Goal: Complete application form: Complete application form

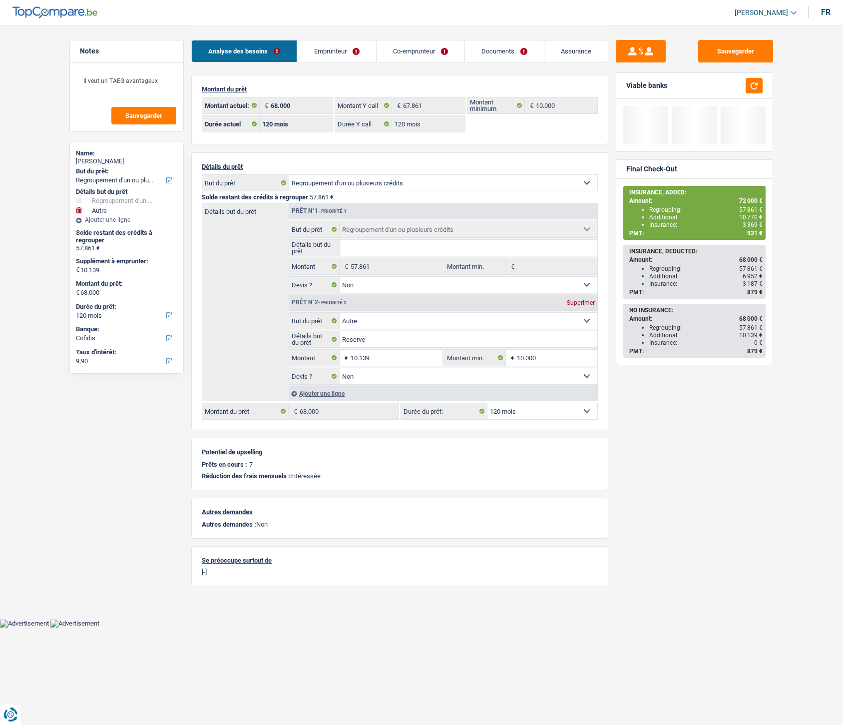
select select "refinancing"
select select "other"
select select "120"
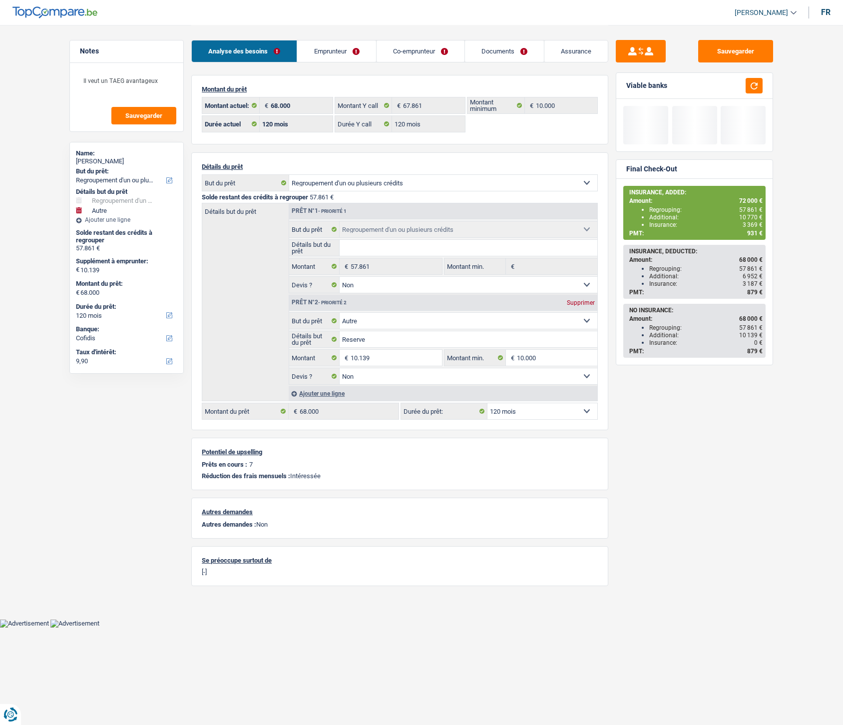
select select "120"
select select "refinancing"
select select "false"
select select "other"
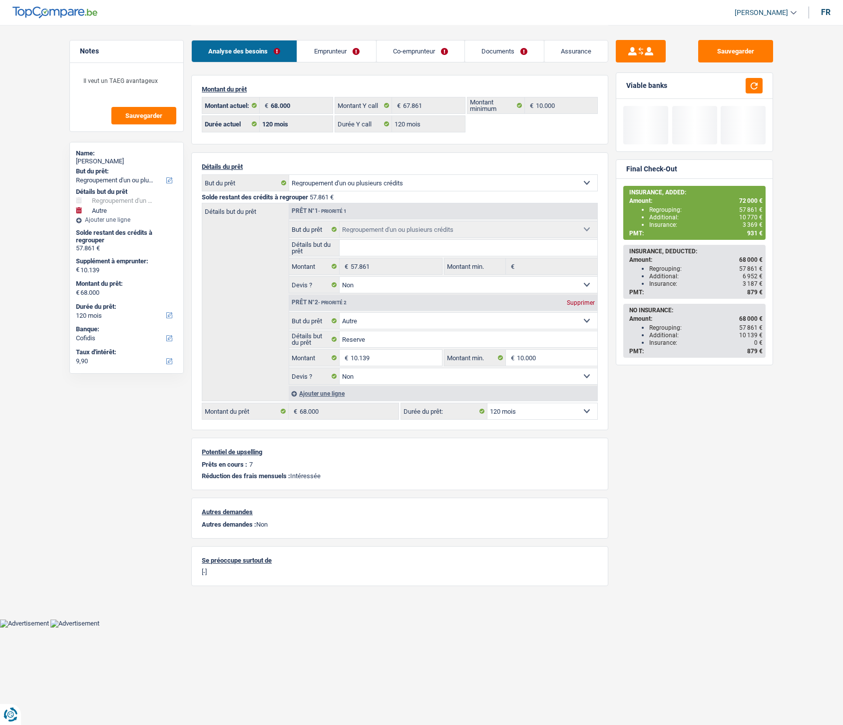
select select "false"
select select "120"
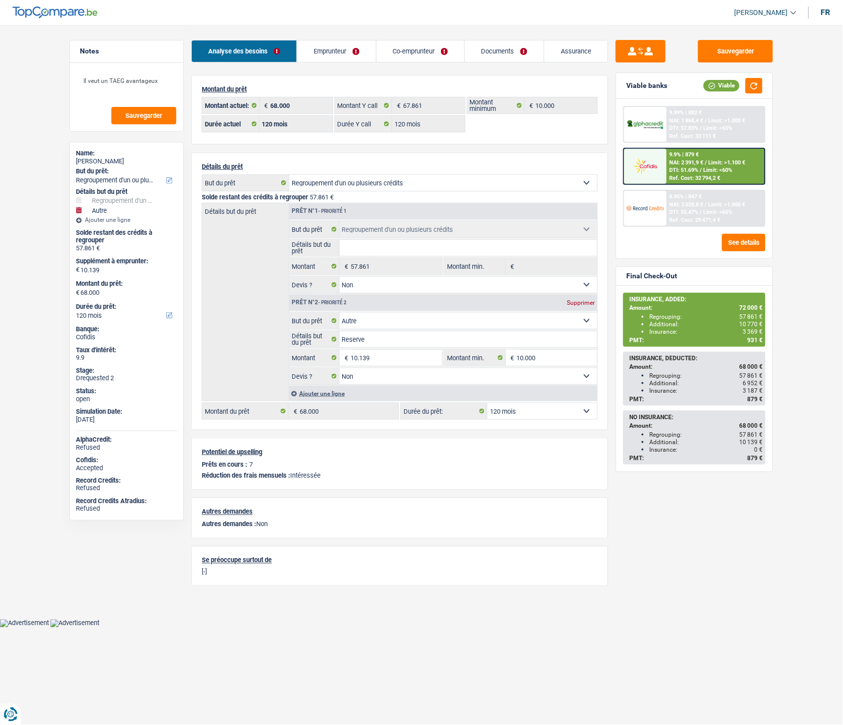
click at [566, 56] on link "Assurance" at bounding box center [576, 50] width 63 height 21
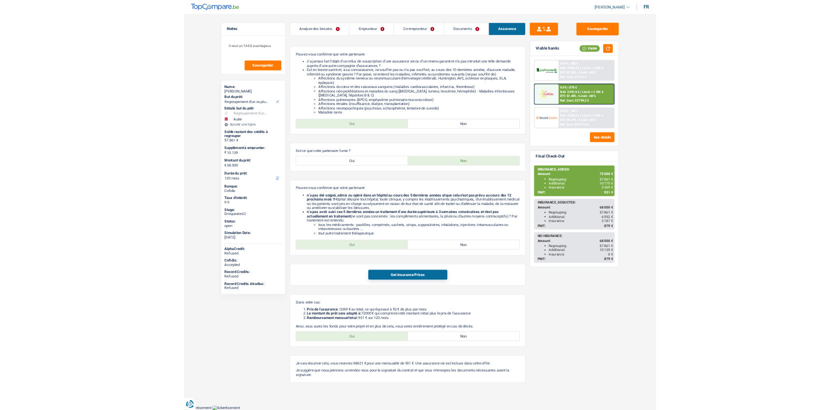
scroll to position [534, 0]
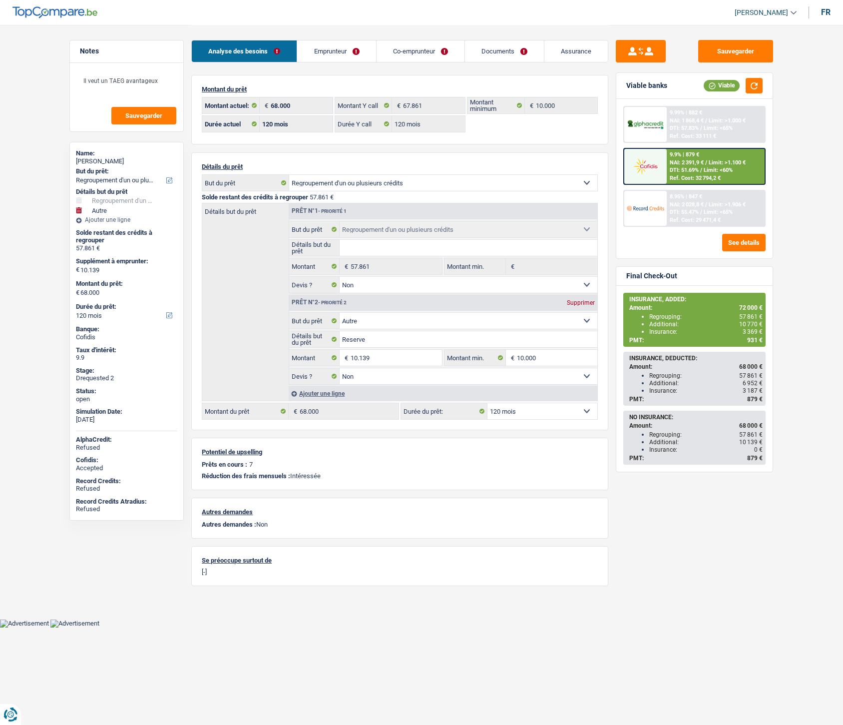
select select "refinancing"
select select "other"
select select "120"
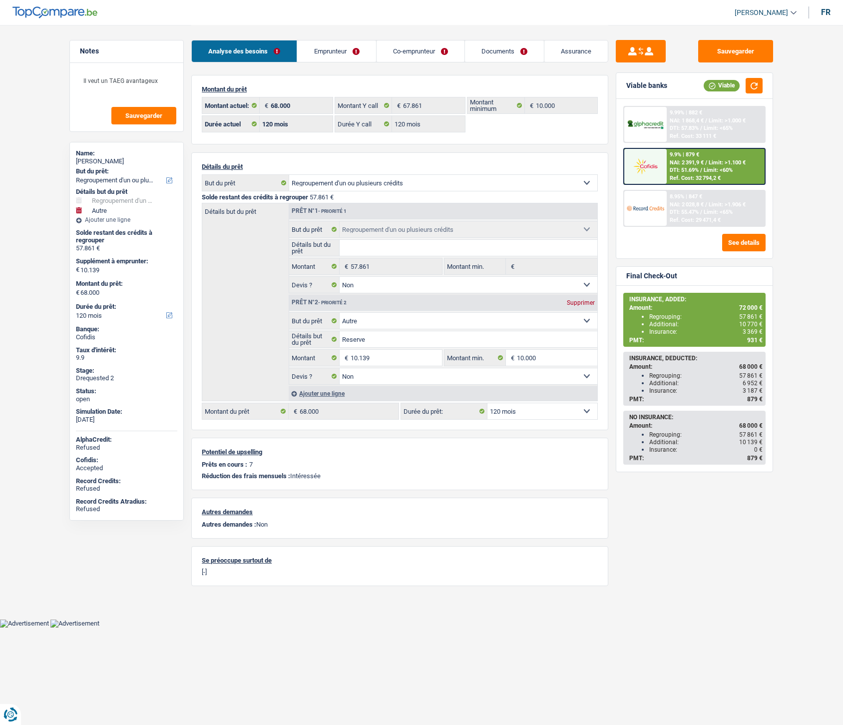
select select "120"
select select "refinancing"
select select "false"
select select "other"
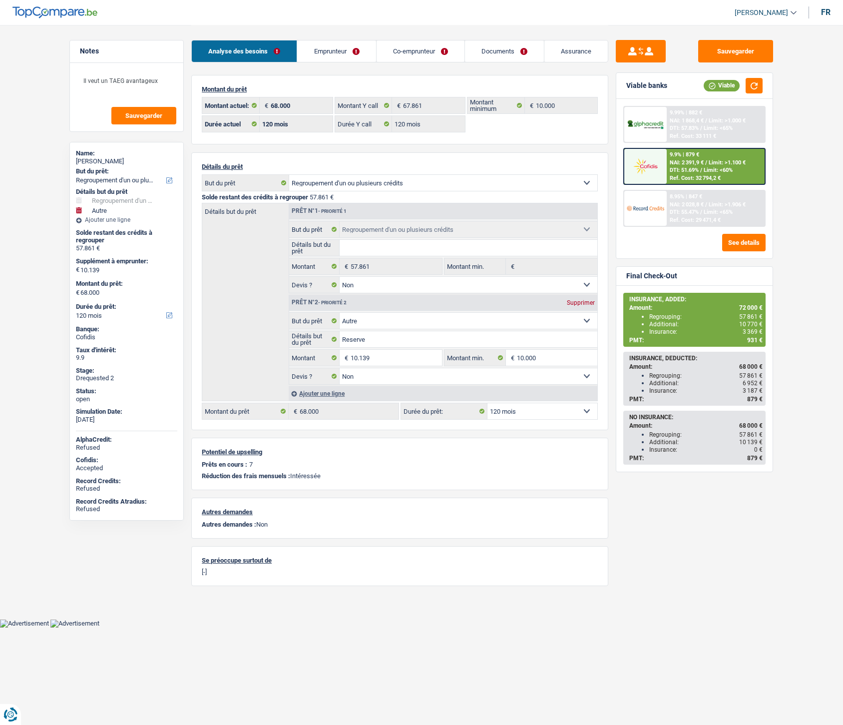
select select "false"
select select "120"
click at [325, 45] on link "Emprunteur" at bounding box center [336, 50] width 78 height 21
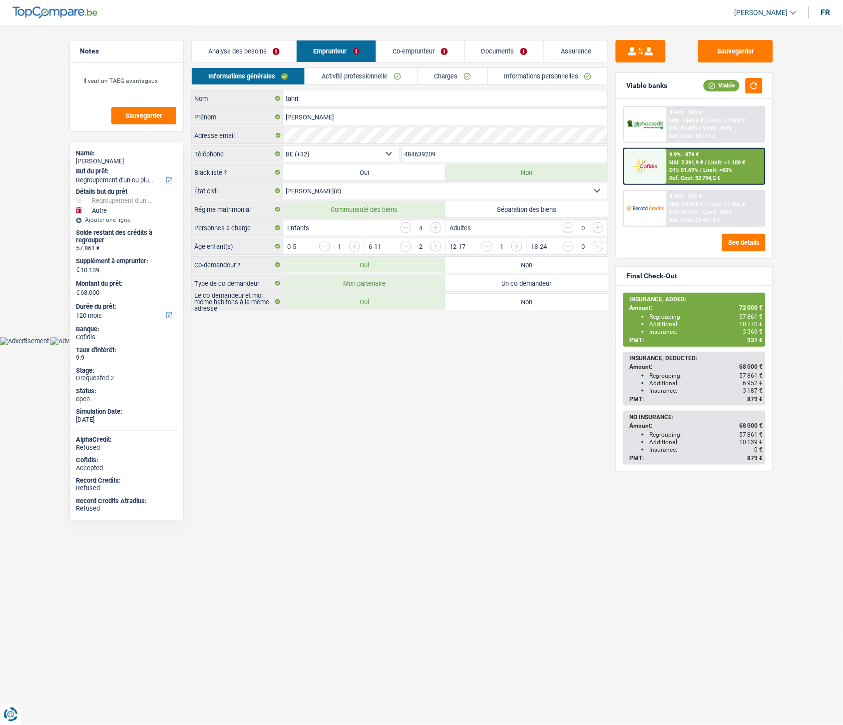
click at [400, 48] on link "Co-emprunteur" at bounding box center [421, 50] width 88 height 21
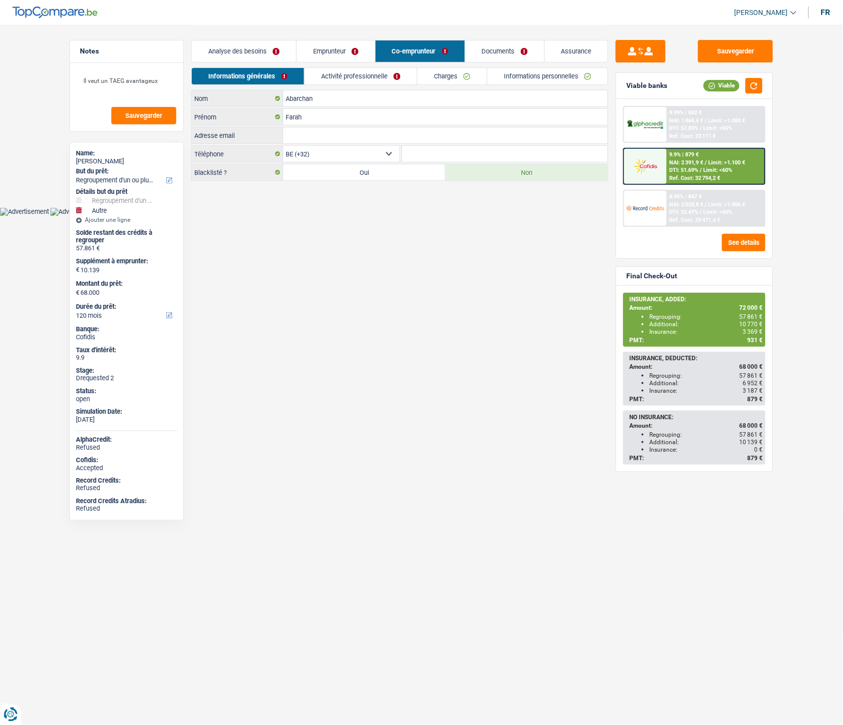
click at [317, 60] on link "Emprunteur" at bounding box center [336, 50] width 78 height 21
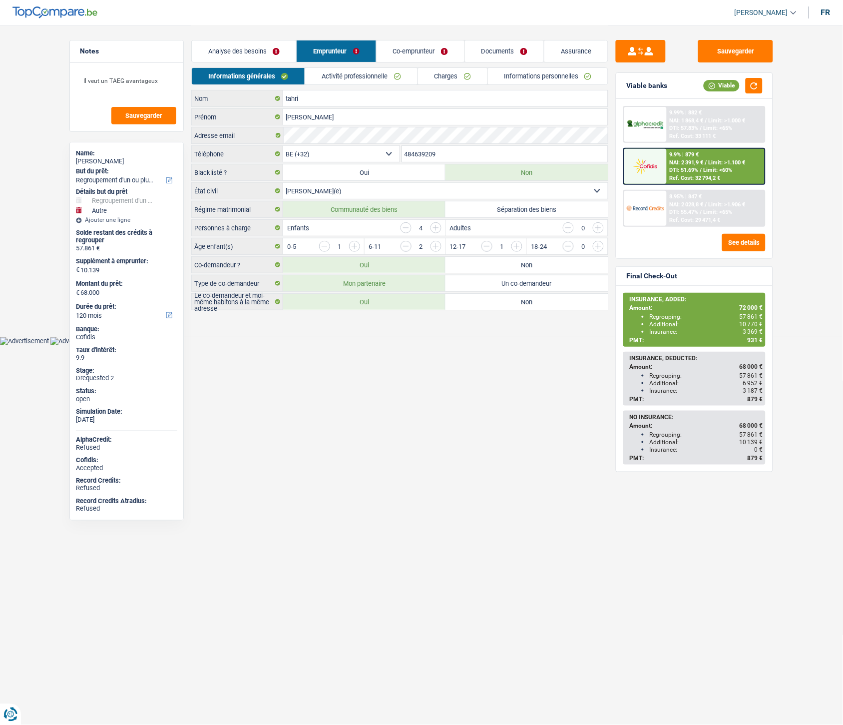
click at [527, 73] on link "Informations personnelles" at bounding box center [548, 76] width 120 height 16
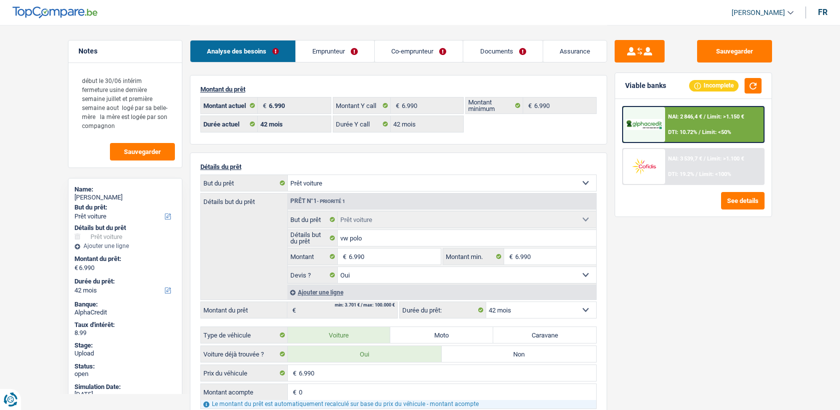
select select "car"
select select "42"
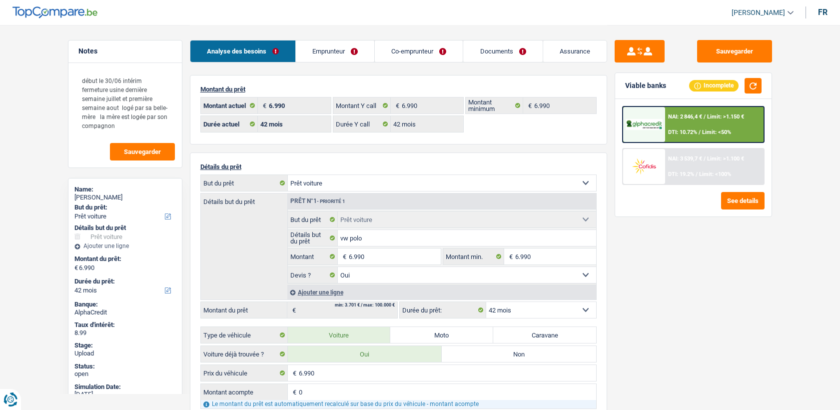
select select "car"
select select "yes"
select select "42"
click at [670, 115] on span "NAI: 2 846,4 €" at bounding box center [685, 116] width 34 height 6
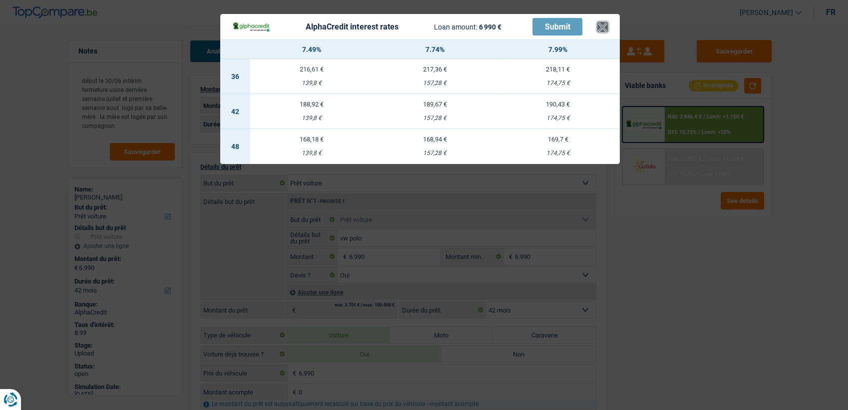
click at [603, 27] on button "×" at bounding box center [603, 27] width 10 height 10
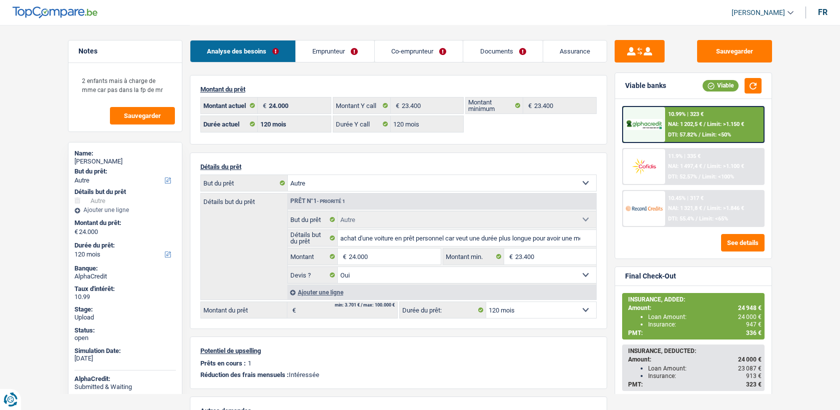
select select "other"
select select "120"
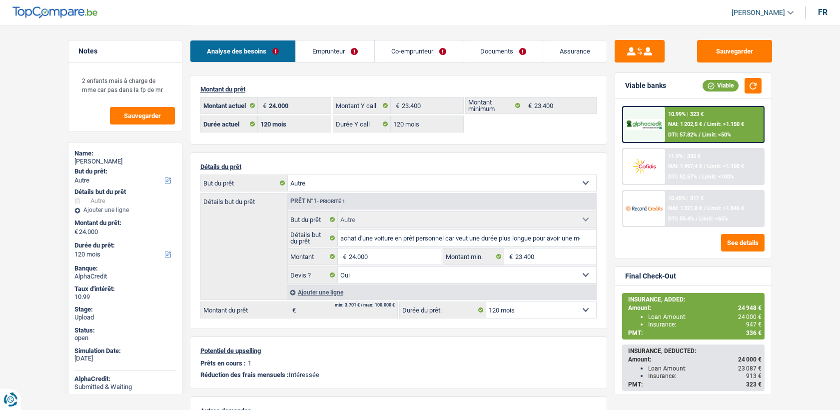
select select "other"
select select "yes"
select select "120"
click at [680, 167] on span "NAI: 1 497,4 €" at bounding box center [685, 166] width 34 height 6
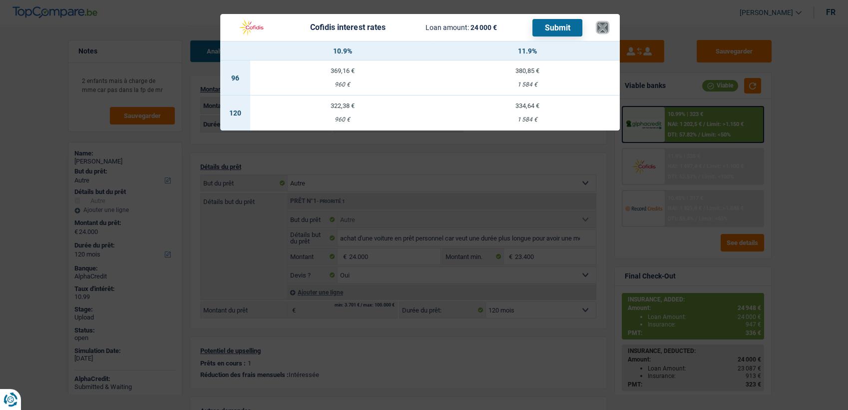
click at [605, 30] on button "×" at bounding box center [603, 27] width 10 height 10
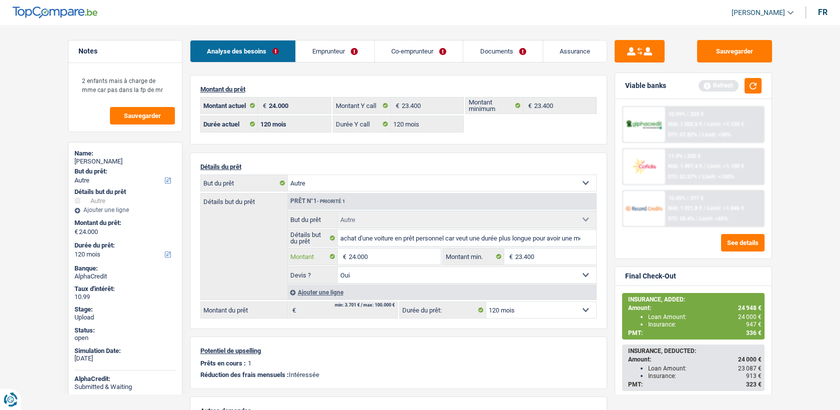
click at [358, 251] on input "24.000" at bounding box center [394, 256] width 91 height 16
type input "25.000"
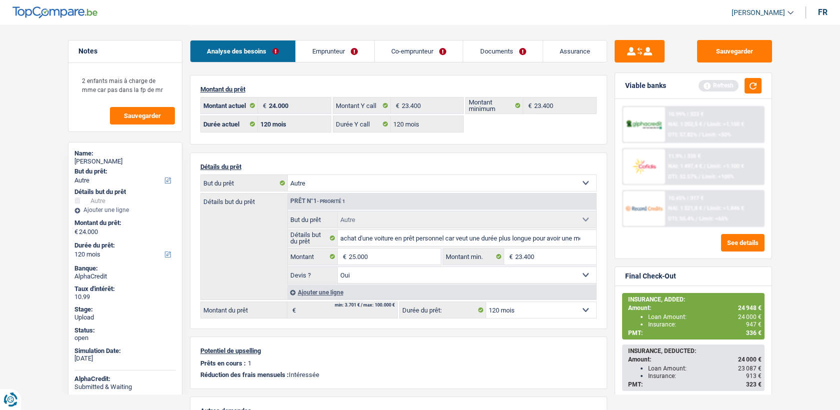
type input "25.000"
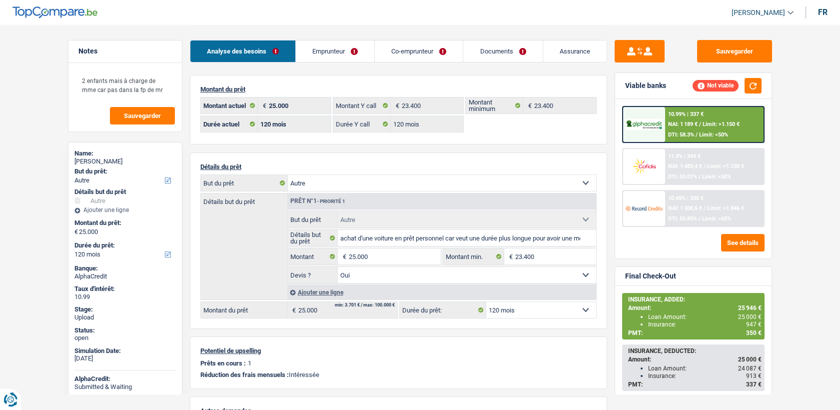
click at [638, 116] on div at bounding box center [644, 124] width 42 height 35
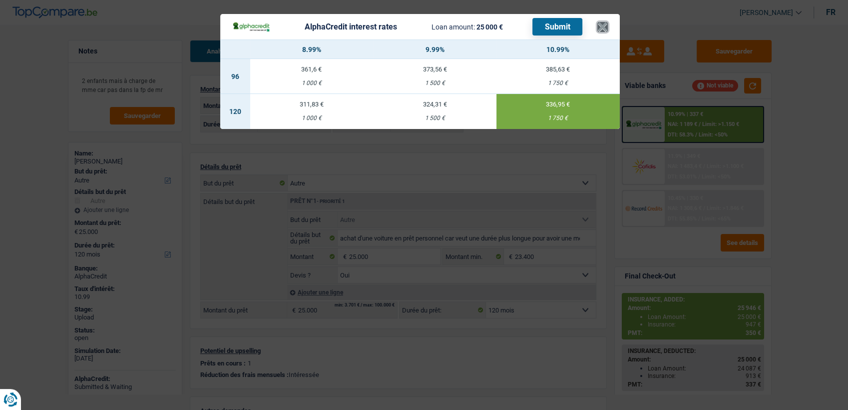
click at [603, 32] on button "×" at bounding box center [603, 27] width 10 height 10
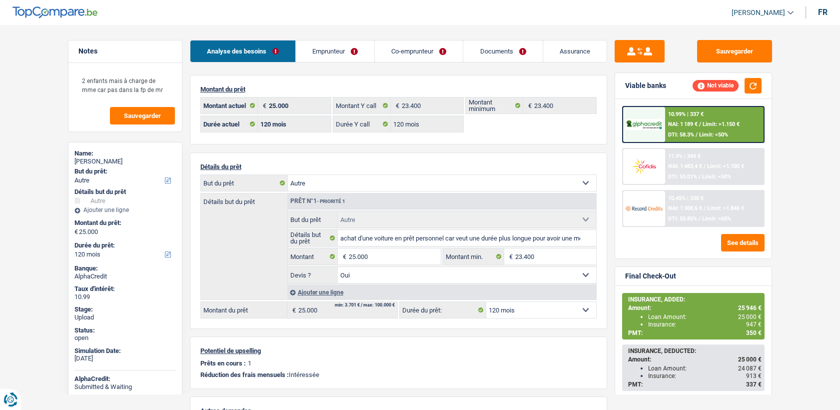
click at [683, 182] on div "11.9% | 349 € NAI: 1 483,4 € / Limit: >1.100 € DTI: 53.01% / Limit: <50%" at bounding box center [714, 166] width 98 height 35
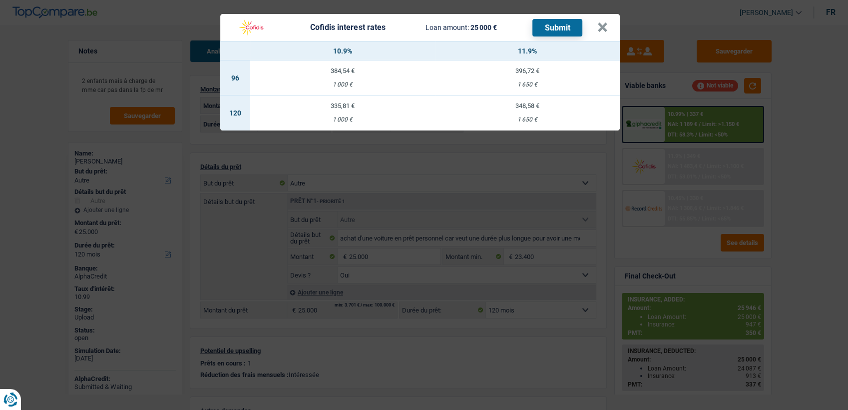
click at [681, 177] on div "Cofidis interest rates Loan amount: 25 000 € Submit × 10.9% 11.9% 96 384,54 € 1…" at bounding box center [424, 205] width 848 height 410
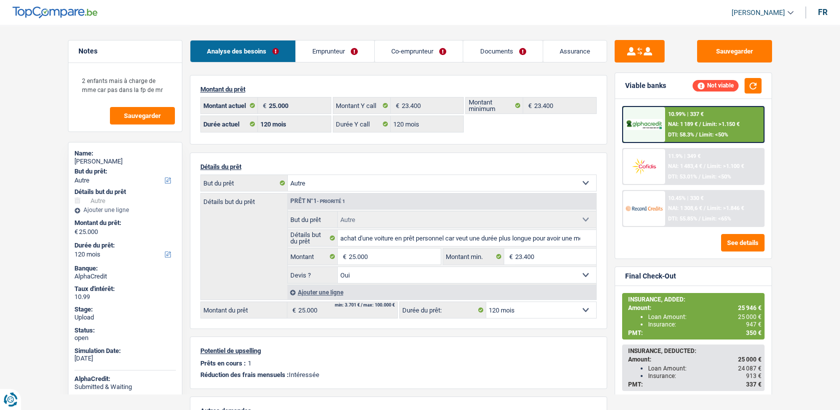
click at [681, 177] on span "DTI: 53.01%" at bounding box center [682, 176] width 29 height 6
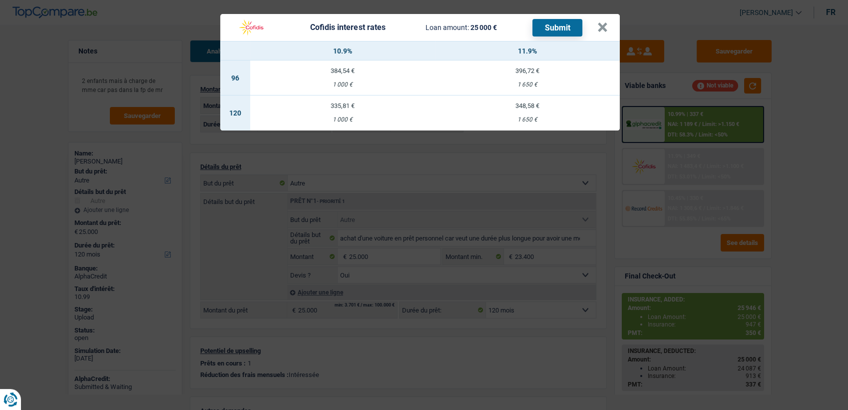
click at [540, 120] on div "1 650 €" at bounding box center [527, 119] width 185 height 6
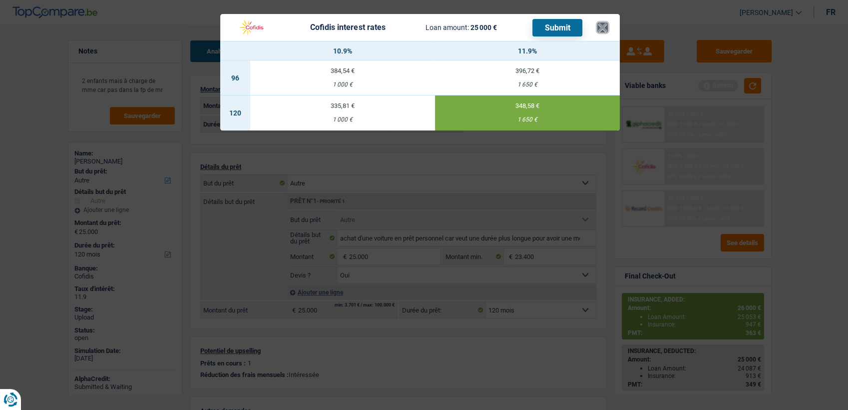
click at [601, 31] on button "×" at bounding box center [603, 27] width 10 height 10
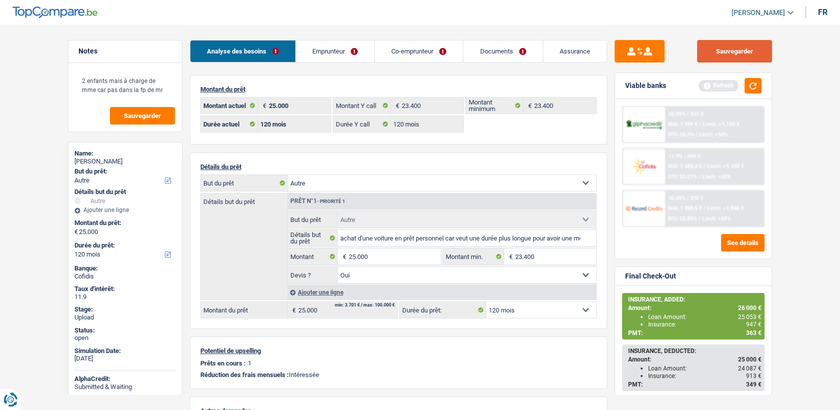
click at [742, 54] on button "Sauvegarder" at bounding box center [734, 51] width 75 height 22
click at [658, 151] on div at bounding box center [644, 166] width 42 height 35
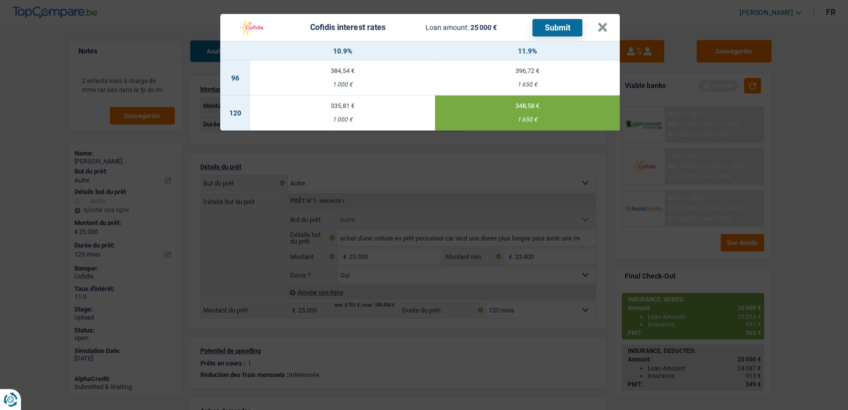
click at [318, 118] on div "1 000 €" at bounding box center [342, 119] width 185 height 6
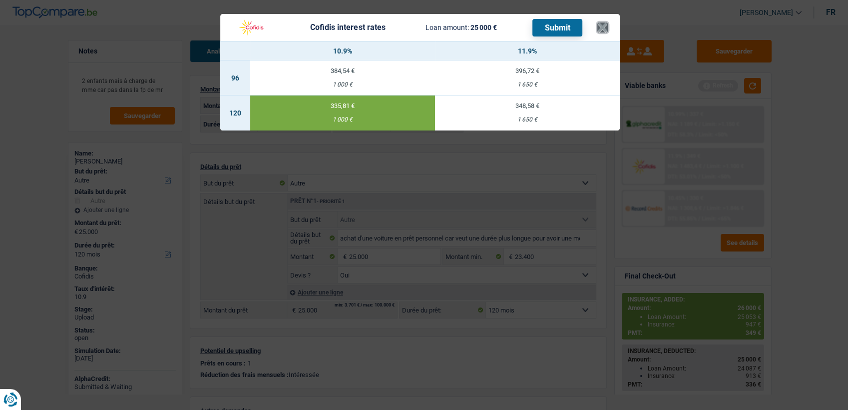
click at [602, 28] on button "×" at bounding box center [603, 27] width 10 height 10
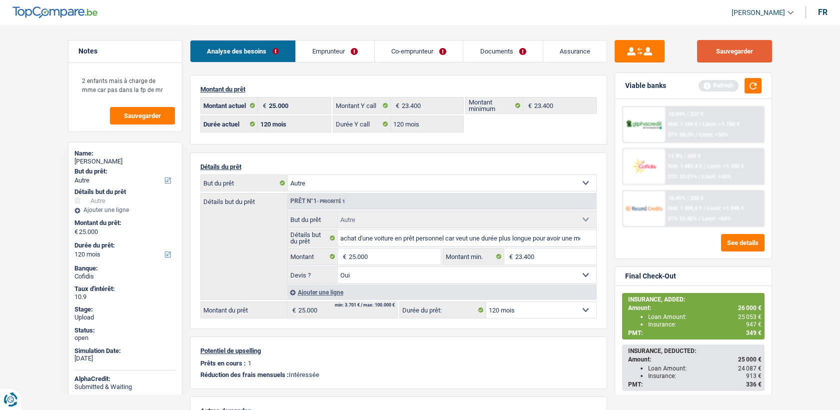
click at [700, 47] on button "Sauvegarder" at bounding box center [734, 51] width 75 height 22
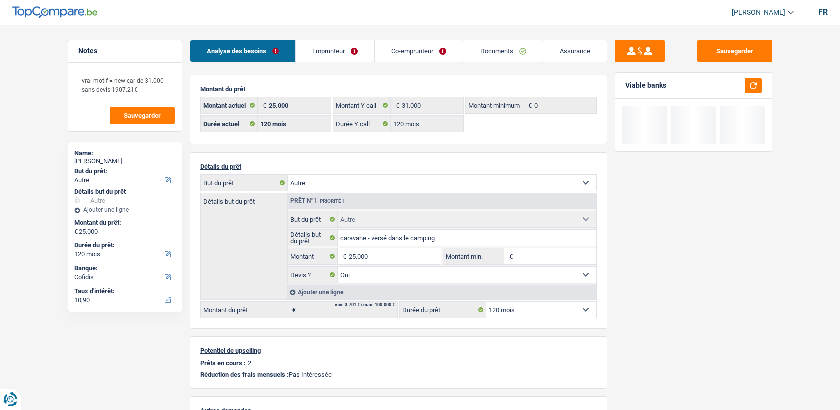
select select "other"
select select "120"
select select "cofidis"
select select "120"
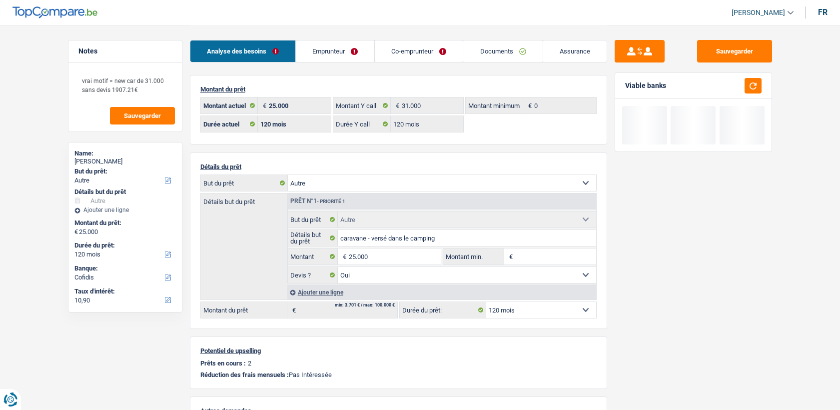
select select "120"
select select "other"
select select "yes"
select select "120"
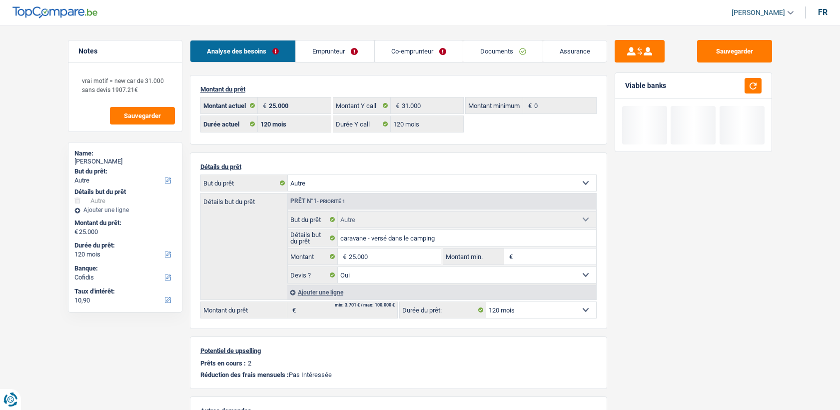
select select "applicant"
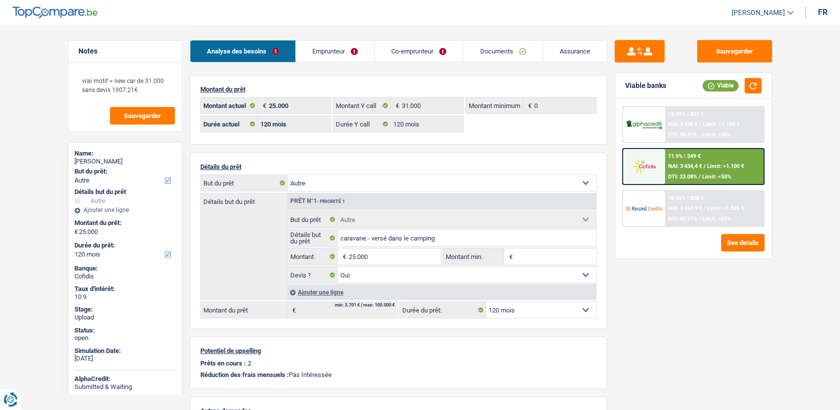
click at [515, 49] on link "Documents" at bounding box center [502, 50] width 79 height 21
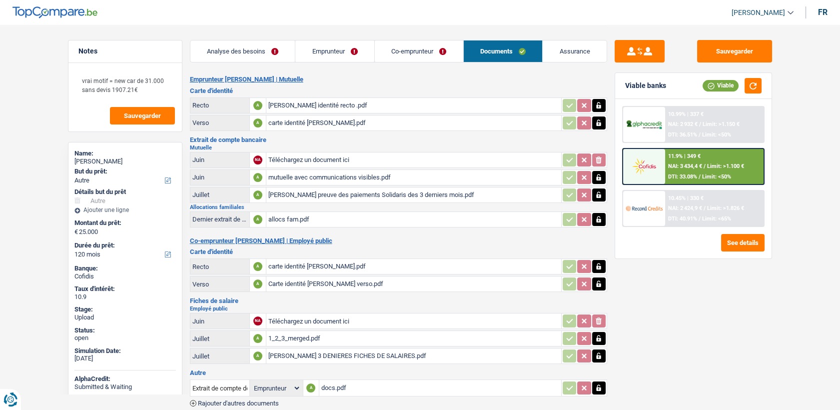
click at [304, 106] on div "Nathalie carte identité recto .pdf" at bounding box center [413, 105] width 291 height 15
click at [279, 265] on div "carte identité Miguel recto.pdf" at bounding box center [413, 266] width 291 height 15
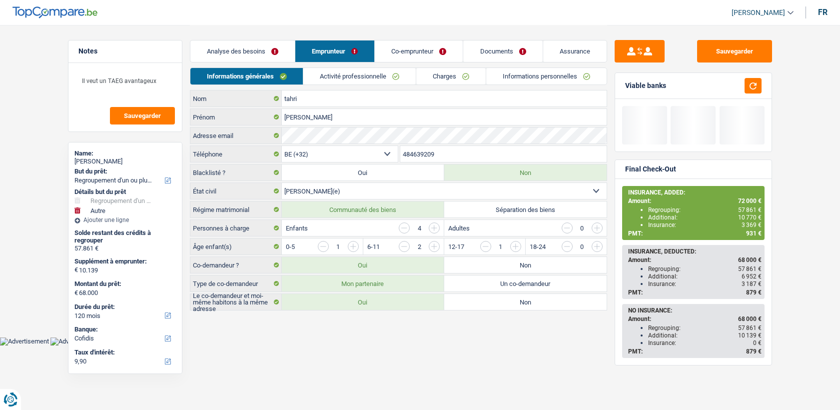
select select "refinancing"
select select "other"
select select "120"
select select "32"
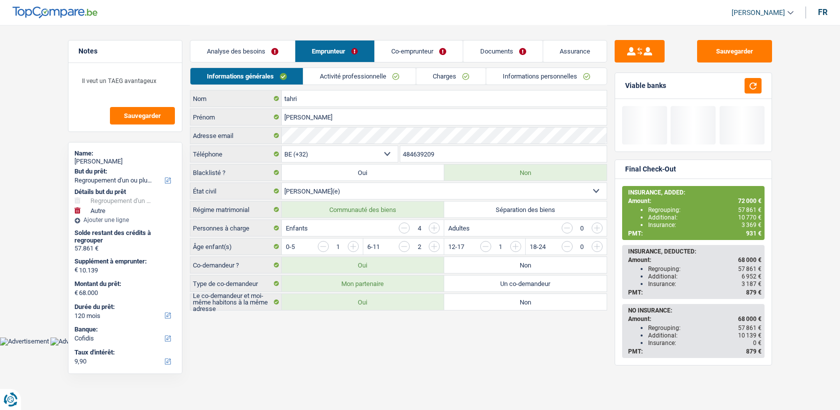
select select "married"
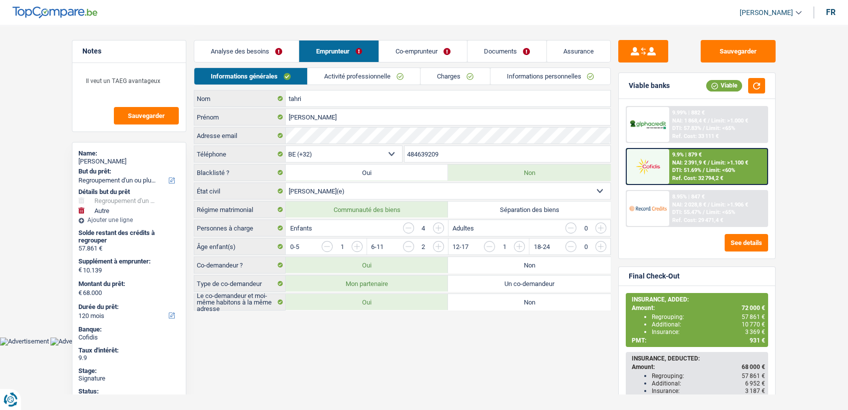
click at [441, 155] on input "484639209" at bounding box center [508, 154] width 206 height 16
click at [500, 51] on link "Documents" at bounding box center [507, 50] width 79 height 21
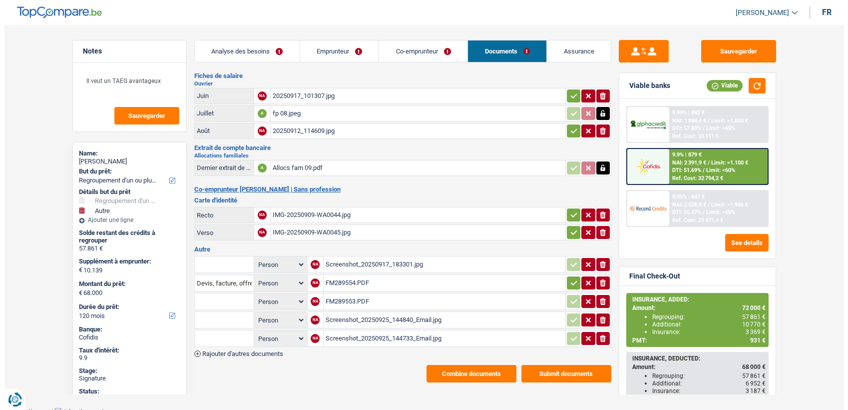
scroll to position [64, 0]
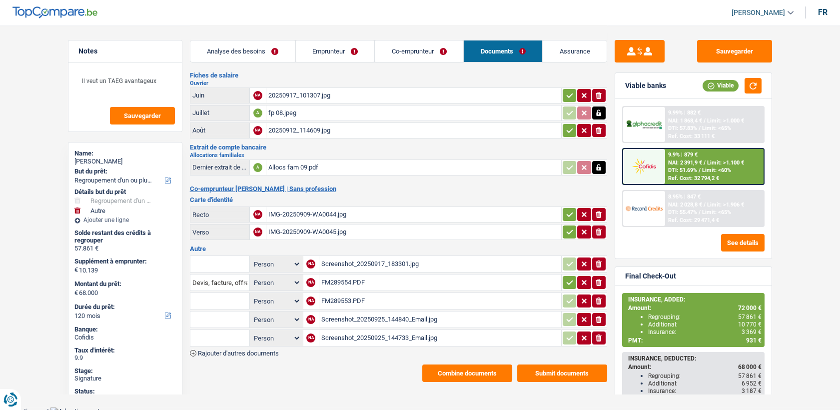
click at [462, 368] on button "Combine documents" at bounding box center [467, 372] width 90 height 17
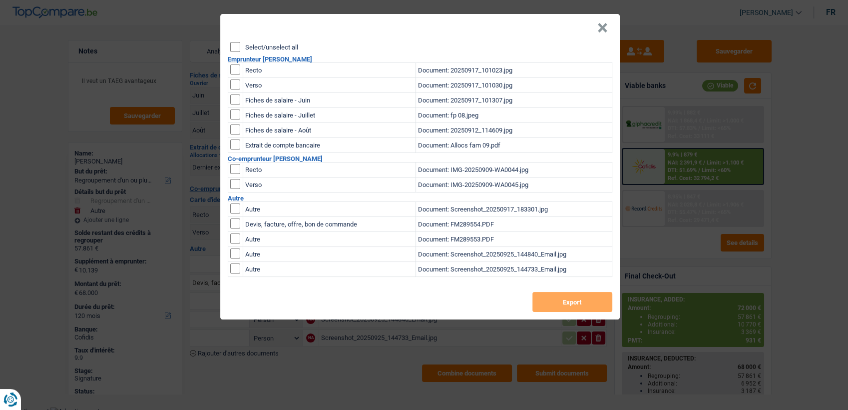
click at [227, 64] on div "Select/unselect all Emprunteur jamal tahri Recto Document: 20250917_101023.jpg …" at bounding box center [420, 180] width 400 height 277
click at [228, 67] on td at bounding box center [235, 70] width 15 height 15
click at [233, 74] on td at bounding box center [235, 70] width 15 height 15
click at [234, 70] on input "checkbox" at bounding box center [235, 69] width 10 height 10
checkbox input "true"
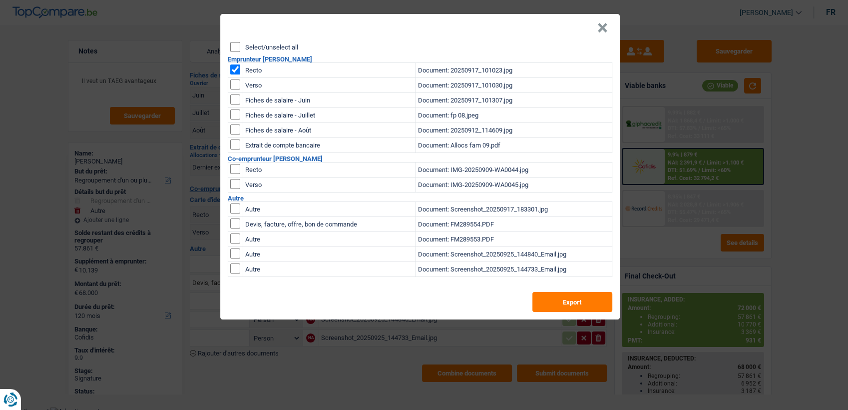
drag, startPoint x: 234, startPoint y: 87, endPoint x: 245, endPoint y: 86, distance: 11.6
click at [233, 87] on input "checkbox" at bounding box center [235, 84] width 10 height 10
checkbox input "true"
click at [556, 295] on button "Export" at bounding box center [573, 302] width 80 height 20
click at [236, 67] on input "checkbox" at bounding box center [235, 69] width 10 height 10
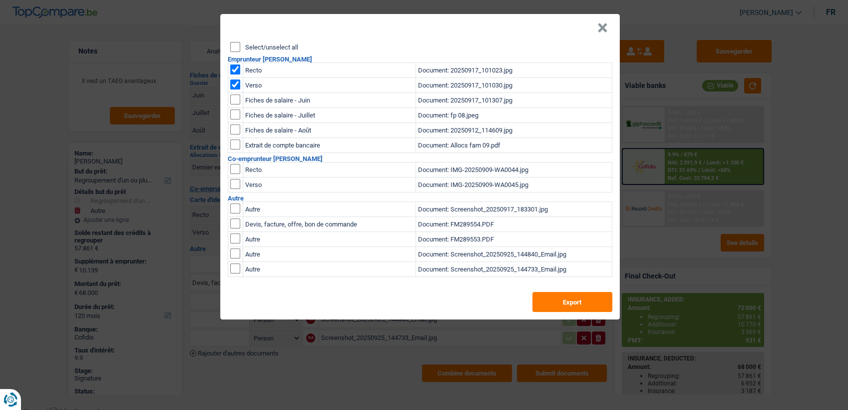
checkbox input "false"
click at [231, 87] on input "checkbox" at bounding box center [235, 84] width 10 height 10
checkbox input "false"
click at [236, 164] on input "checkbox" at bounding box center [235, 169] width 10 height 10
checkbox input "true"
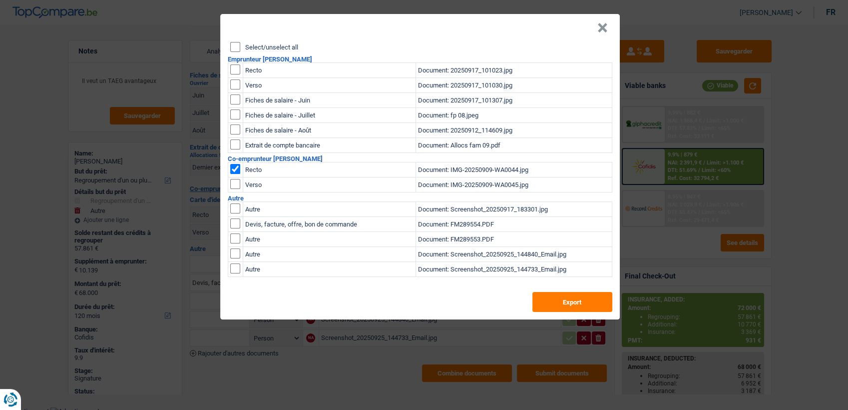
click at [234, 181] on input "checkbox" at bounding box center [235, 184] width 10 height 10
checkbox input "true"
click at [570, 298] on button "Export" at bounding box center [573, 302] width 80 height 20
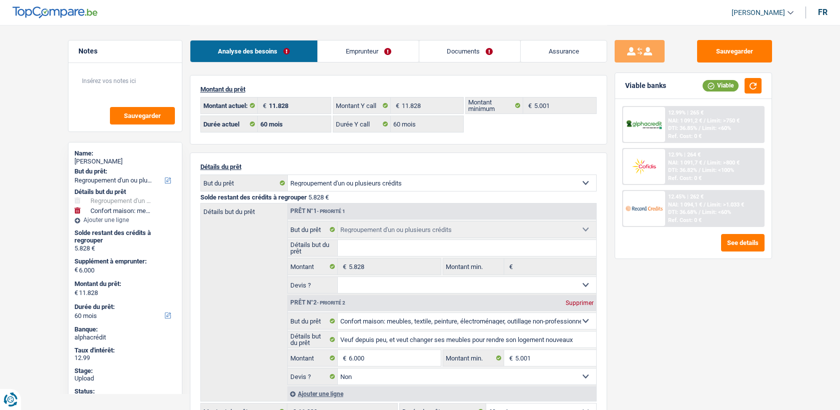
select select "refinancing"
select select "household"
select select "60"
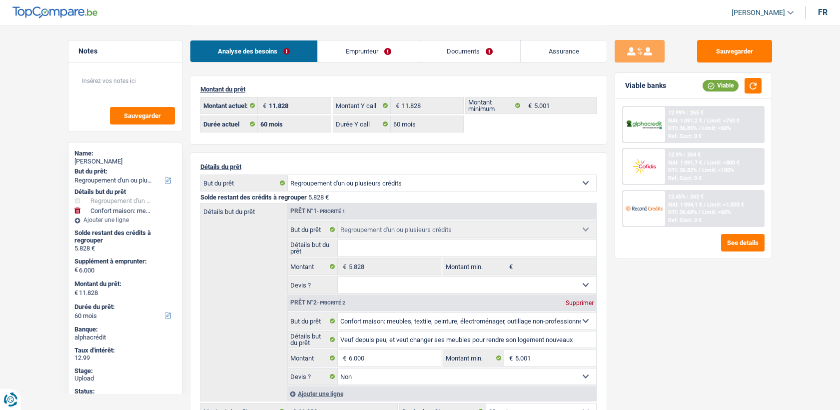
select select "60"
select select "refinancing"
select select "household"
select select "false"
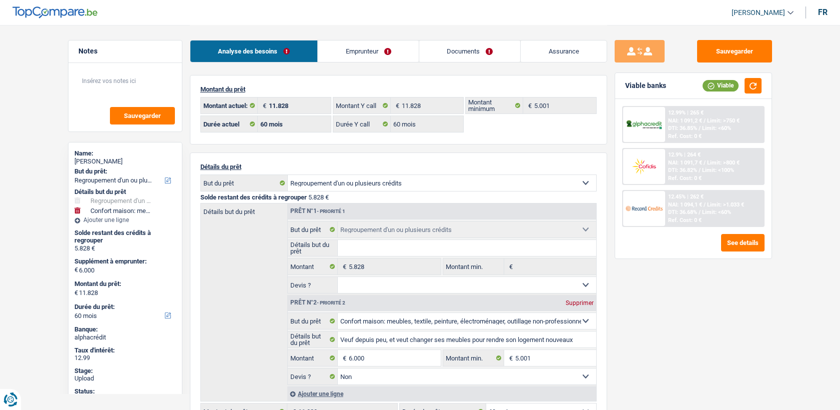
select select "60"
click at [666, 118] on div "12.99% | 265 € NAI: 1 091,2 € / Limit: >750 € DTI: 36.85% / Limit: <60% Ref. Co…" at bounding box center [714, 124] width 98 height 35
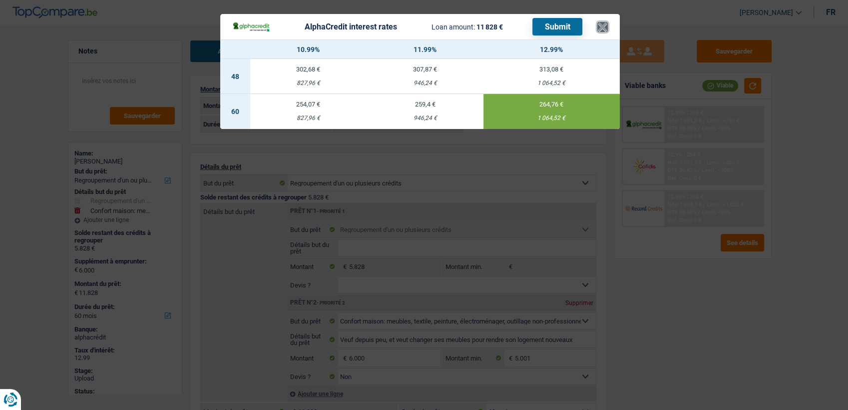
click at [601, 26] on button "×" at bounding box center [603, 27] width 10 height 10
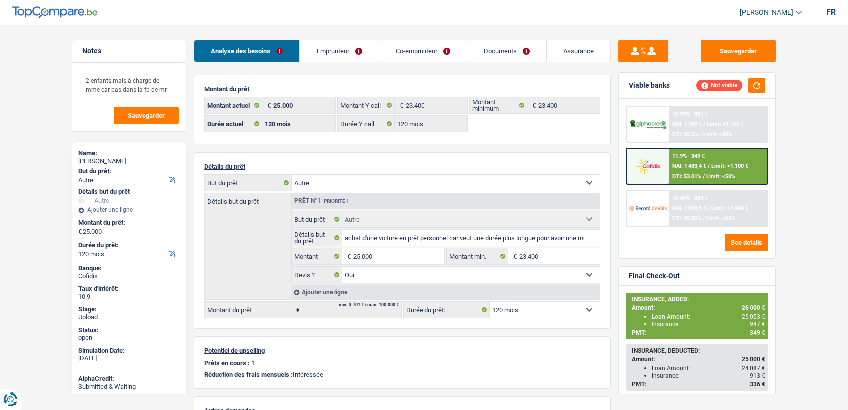
select select "other"
select select "120"
select select "32"
select select "cohabitation"
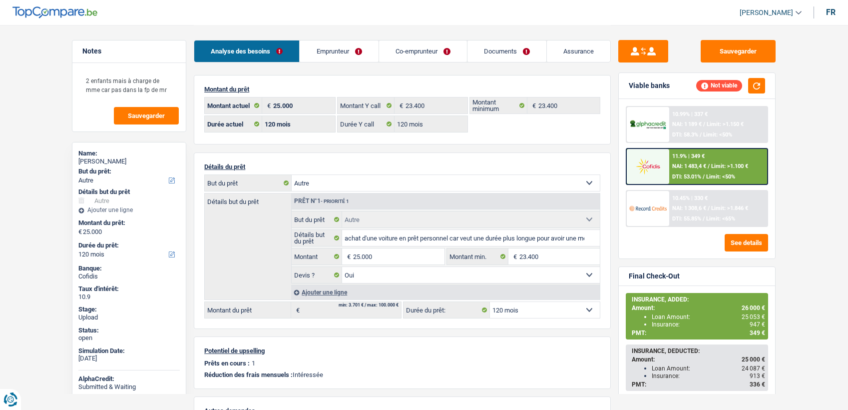
click at [330, 51] on link "Emprunteur" at bounding box center [339, 50] width 78 height 21
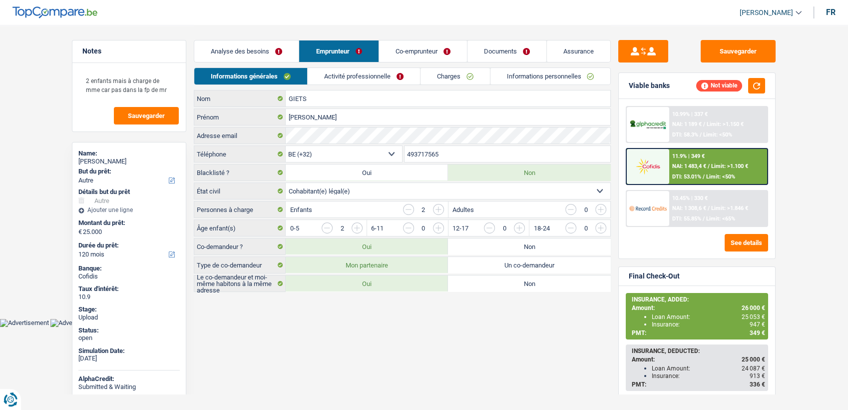
click at [454, 150] on input "493717565" at bounding box center [508, 154] width 206 height 16
click at [496, 46] on link "Documents" at bounding box center [507, 50] width 79 height 21
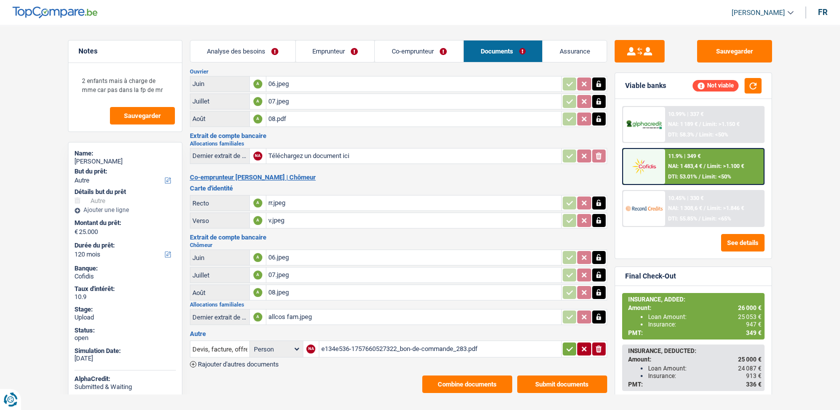
scroll to position [87, 0]
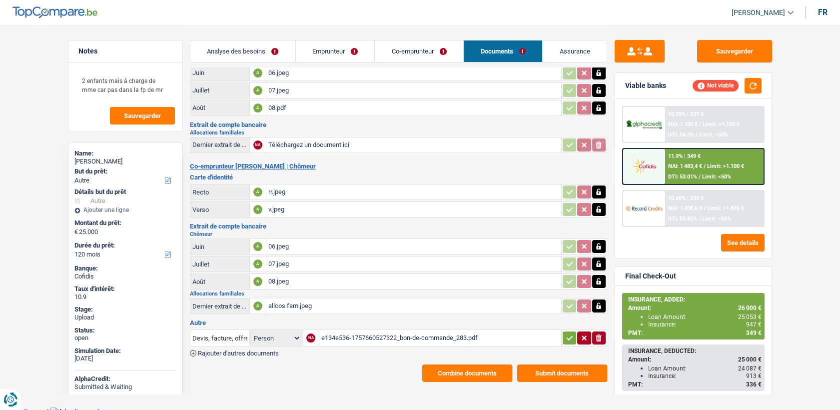
click at [468, 367] on button "Combine documents" at bounding box center [467, 372] width 90 height 17
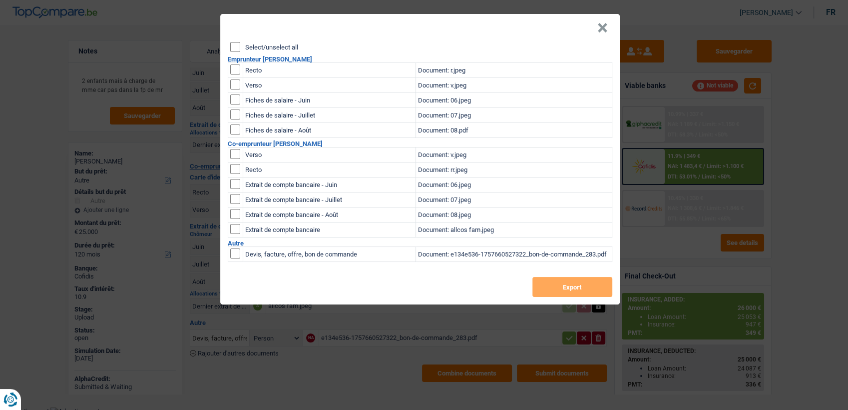
click at [240, 70] on td at bounding box center [235, 70] width 15 height 15
drag, startPoint x: 239, startPoint y: 70, endPoint x: 238, endPoint y: 76, distance: 6.1
click at [239, 74] on input "checkbox" at bounding box center [235, 69] width 10 height 10
checkbox input "true"
click at [237, 85] on input "checkbox" at bounding box center [235, 84] width 10 height 10
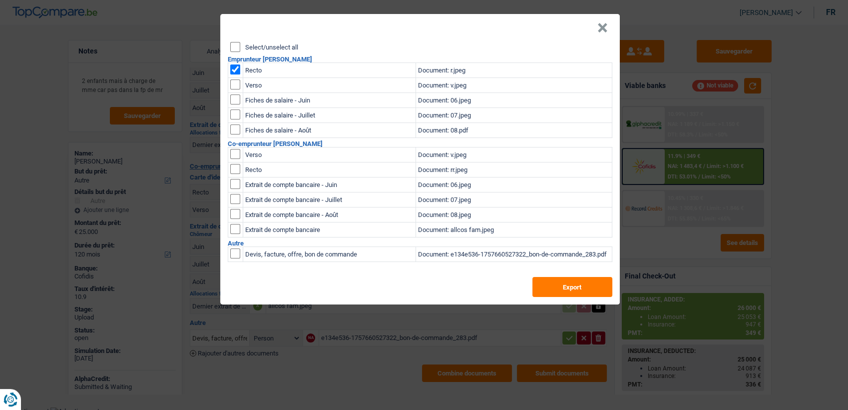
checkbox input "true"
drag, startPoint x: 560, startPoint y: 292, endPoint x: 536, endPoint y: 259, distance: 40.8
click at [559, 292] on button "Export" at bounding box center [573, 287] width 80 height 20
click at [233, 156] on input "checkbox" at bounding box center [235, 154] width 10 height 10
checkbox input "true"
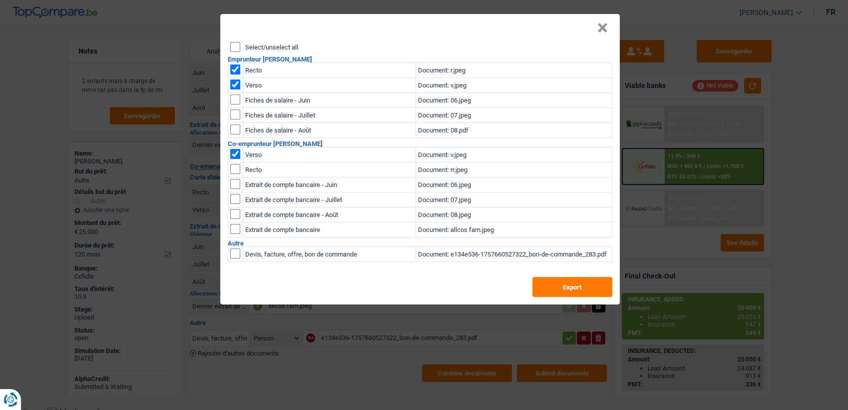
click at [234, 167] on input "checkbox" at bounding box center [235, 169] width 10 height 10
checkbox input "true"
click at [235, 78] on td at bounding box center [235, 85] width 15 height 15
click at [234, 78] on td at bounding box center [235, 85] width 15 height 15
click at [234, 71] on input "checkbox" at bounding box center [235, 69] width 10 height 10
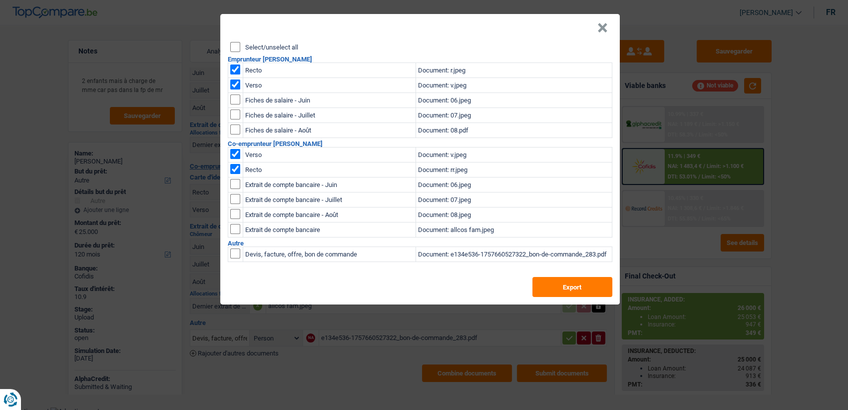
checkbox input "false"
click at [235, 85] on input "checkbox" at bounding box center [235, 84] width 10 height 10
checkbox input "false"
click at [550, 293] on button "Export" at bounding box center [573, 287] width 80 height 20
click at [605, 27] on button "×" at bounding box center [603, 28] width 10 height 10
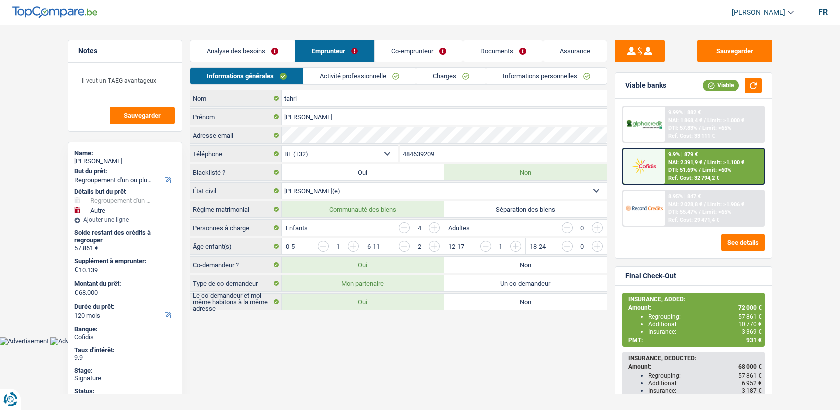
select select "refinancing"
select select "other"
select select "120"
select select "32"
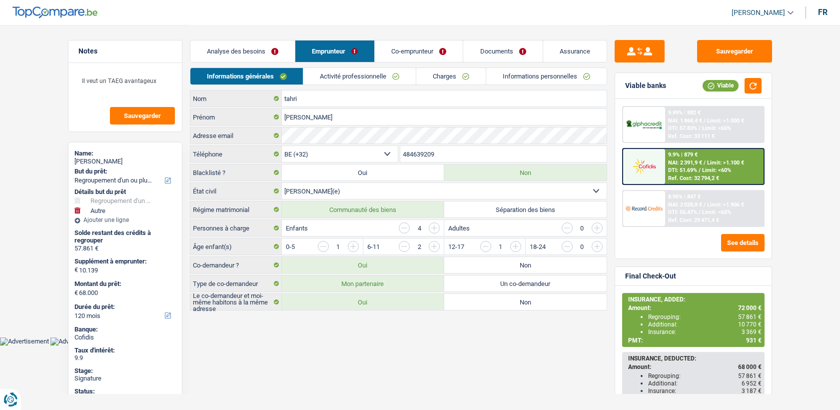
select select "married"
select select "ownerWithMortgage"
select select "BE"
select select "mortgage"
select select "300"
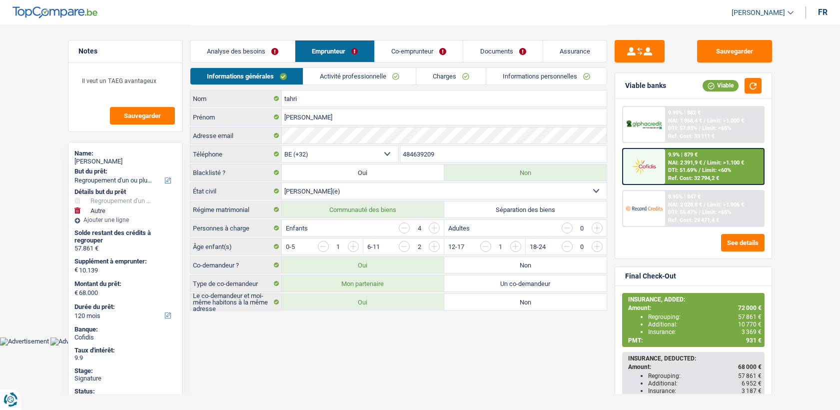
select select "carLoan"
select select "120"
select select "cardOrCredit"
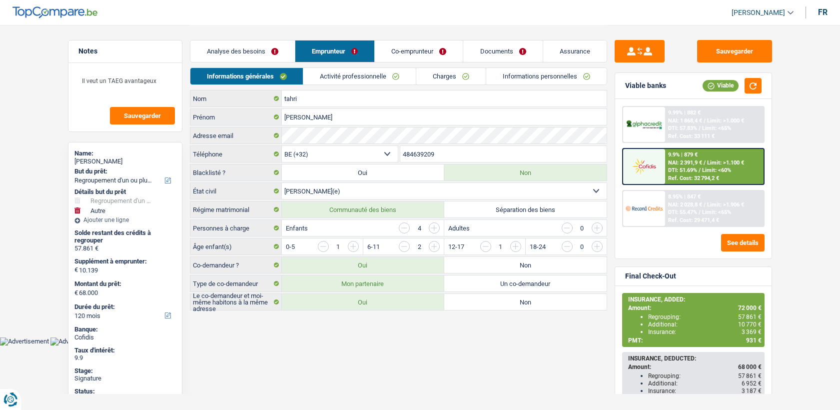
select select "renovationLoan"
select select "84"
select select "renovationLoan"
select select "120"
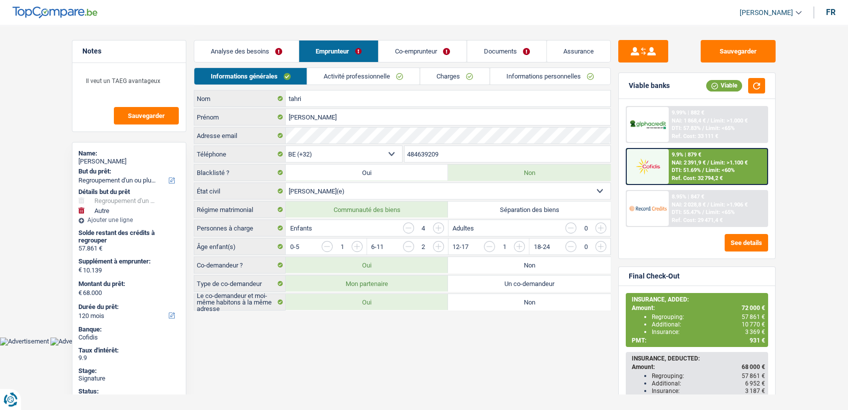
click at [454, 73] on link "Charges" at bounding box center [455, 76] width 69 height 16
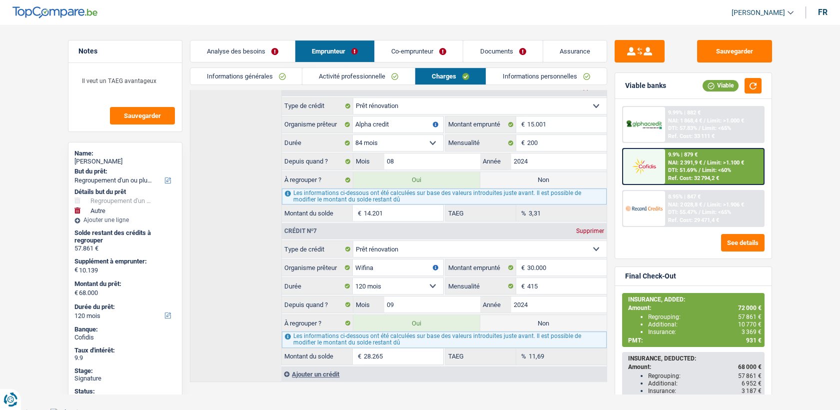
scroll to position [594, 0]
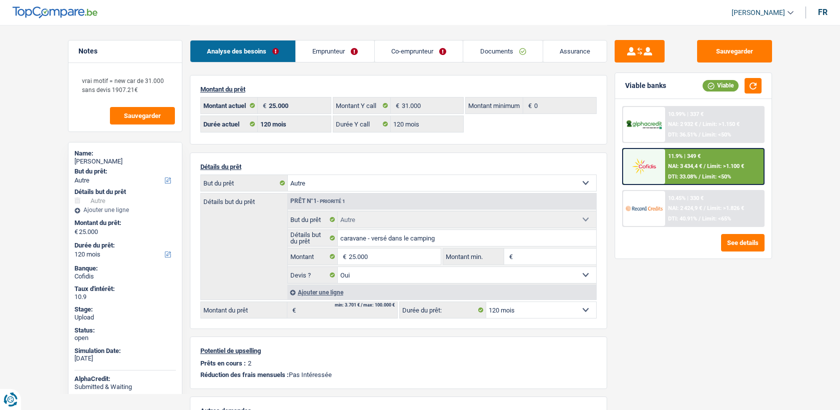
select select "other"
select select "120"
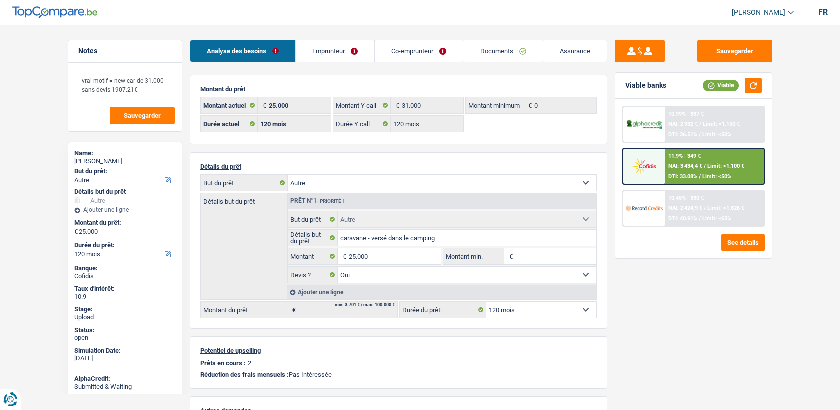
select select "other"
select select "yes"
select select "120"
click at [756, 304] on div "Sauvegarder Viable banks Viable 10.99% | 337 € NAI: 2 932 € / Limit: >1.150 € D…" at bounding box center [693, 217] width 172 height 354
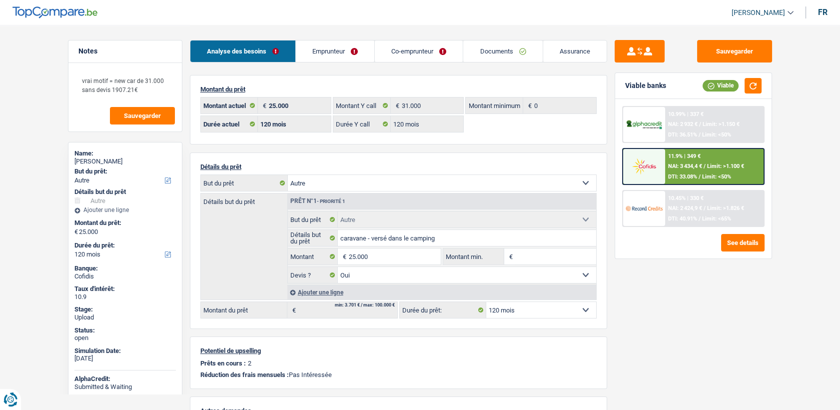
click at [488, 50] on link "Documents" at bounding box center [502, 50] width 79 height 21
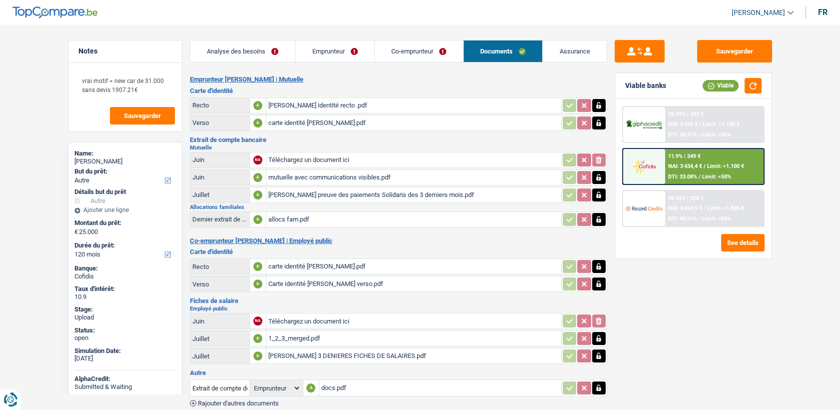
scroll to position [50, 0]
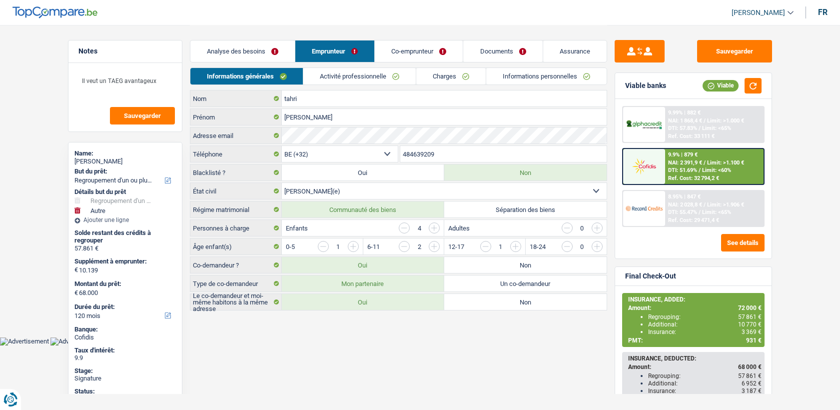
select select "refinancing"
select select "other"
select select "120"
select select "32"
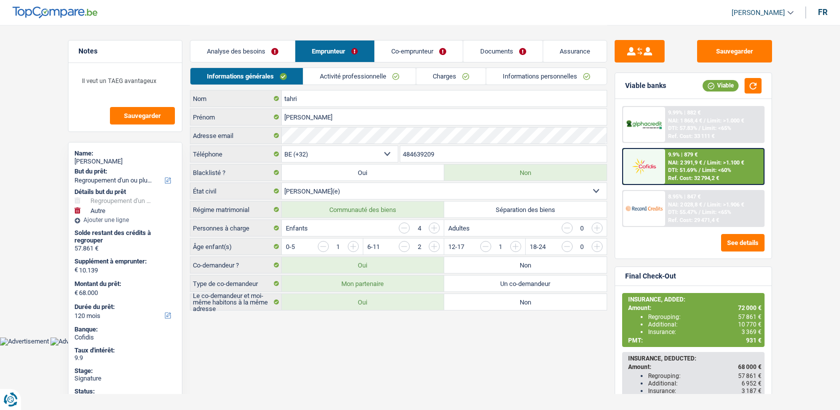
select select "married"
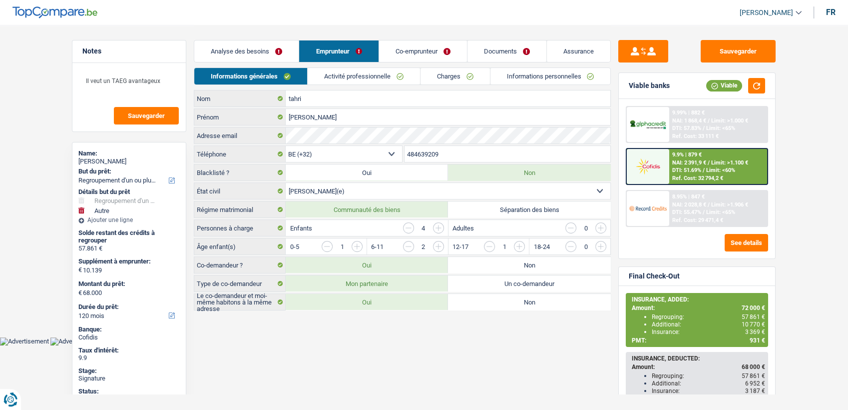
click at [381, 75] on link "Activité professionnelle" at bounding box center [364, 76] width 112 height 16
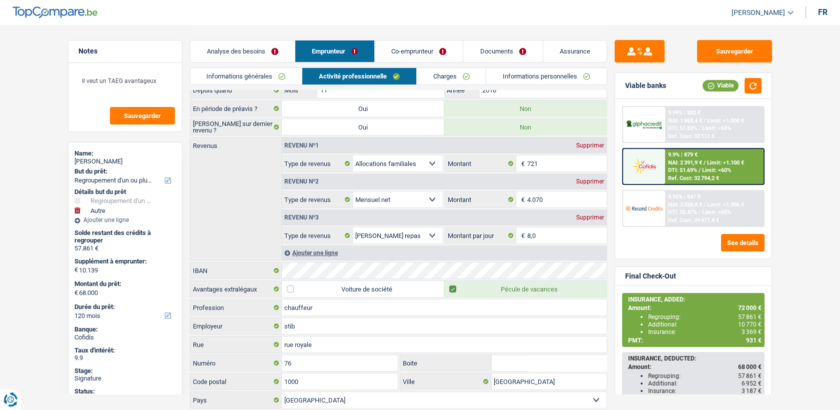
scroll to position [47, 0]
click at [498, 50] on link "Documents" at bounding box center [502, 50] width 79 height 21
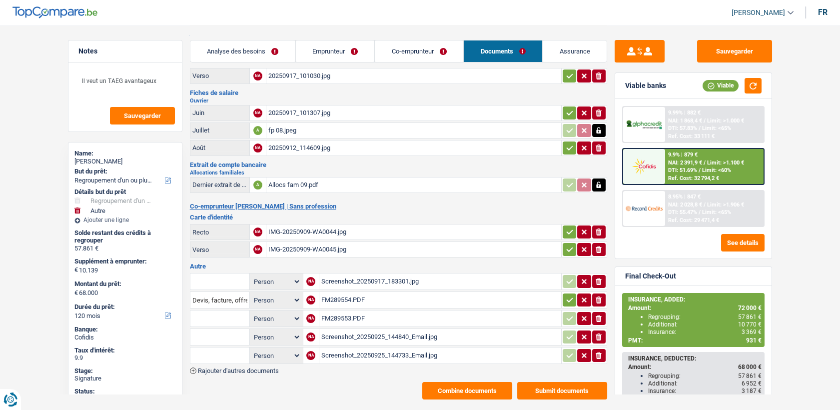
click at [288, 112] on div "20250917_101307.jpg" at bounding box center [413, 112] width 291 height 15
click at [272, 130] on div "fp 08.jpeg" at bounding box center [413, 130] width 291 height 15
click at [296, 140] on div "20250912_114609.jpg" at bounding box center [413, 147] width 291 height 15
click at [328, 52] on link "Emprunteur" at bounding box center [335, 50] width 79 height 21
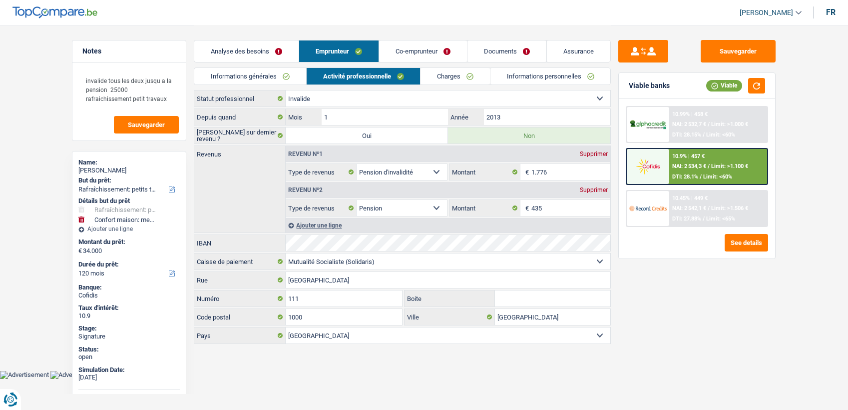
select select "houseOrGarden"
select select "household"
select select "120"
select select "32"
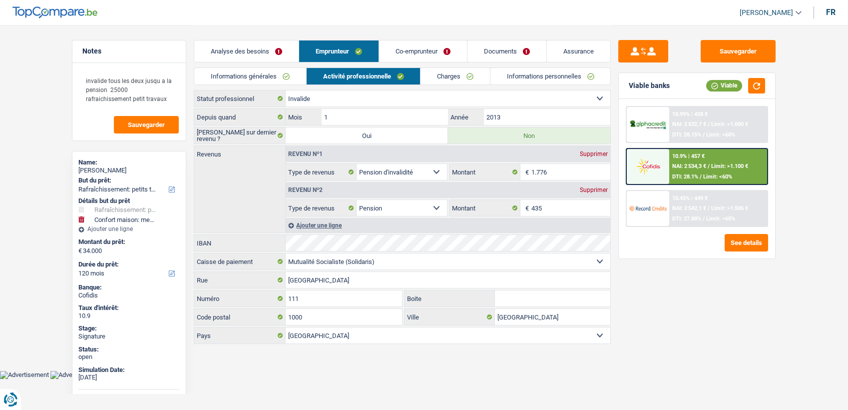
select select "married"
select select "ownerWithoutMortgage"
select select "BE"
select select "personalLoan"
select select "other"
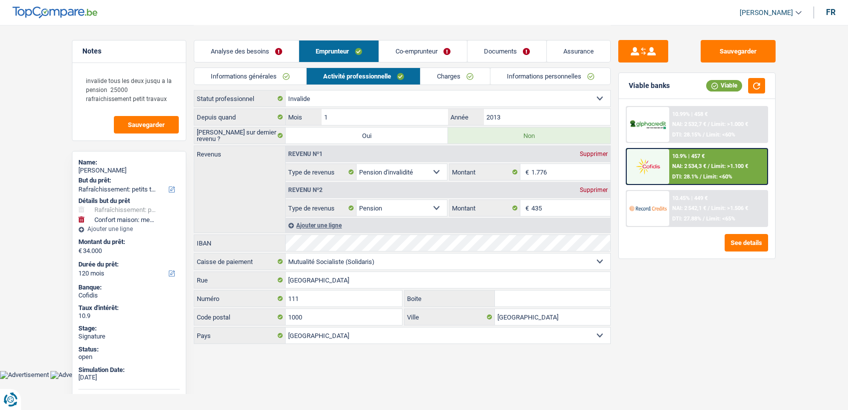
select select "60"
click at [284, 78] on link "Informations générales" at bounding box center [250, 76] width 112 height 16
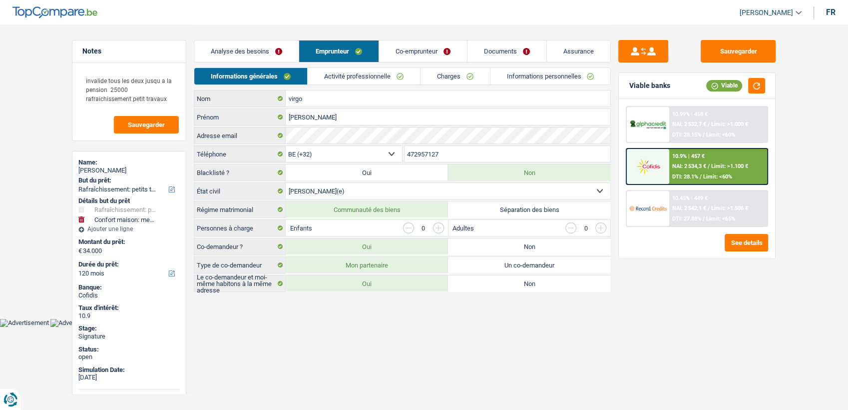
click at [340, 75] on link "Activité professionnelle" at bounding box center [364, 76] width 112 height 16
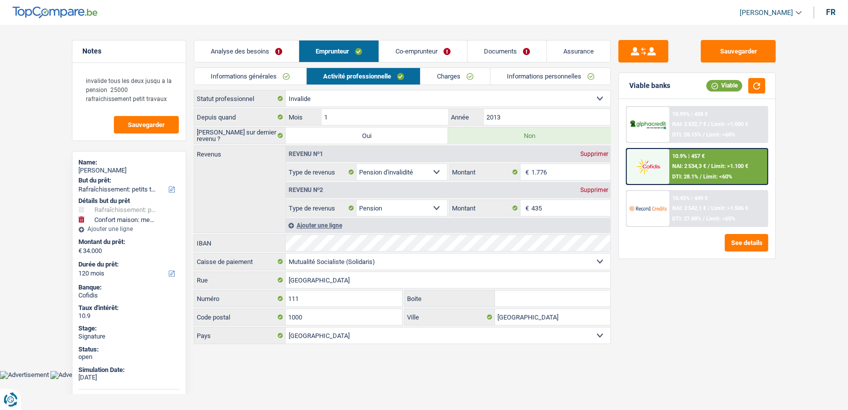
click at [450, 74] on link "Charges" at bounding box center [455, 76] width 69 height 16
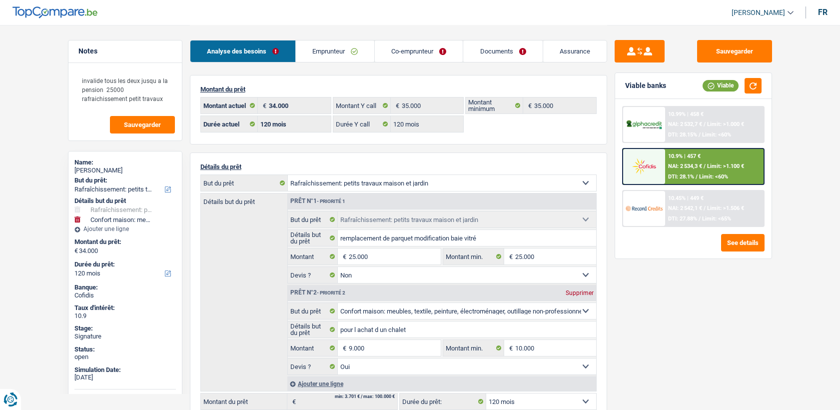
select select "houseOrGarden"
select select "household"
select select "120"
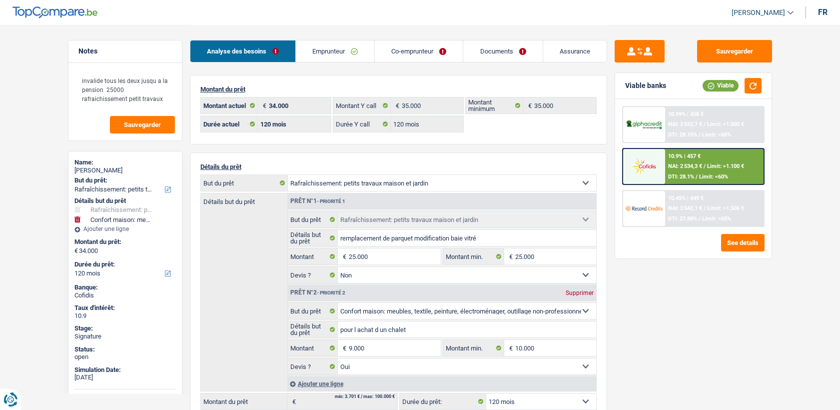
select select "120"
select select "houseOrGarden"
select select "false"
select select "household"
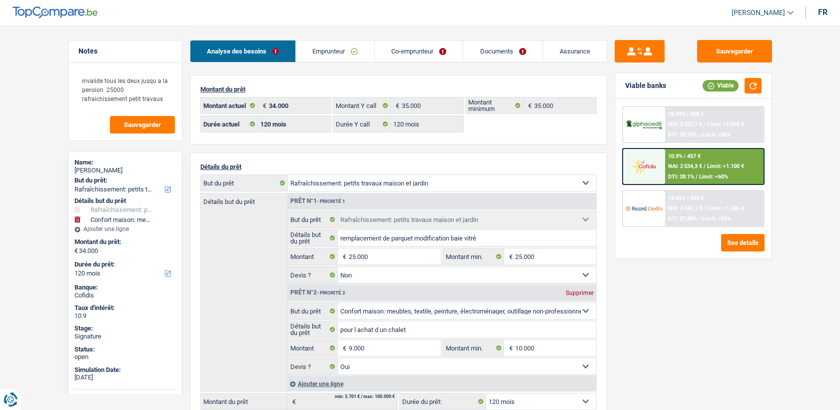
select select "yes"
select select "120"
select select "invalid"
select select "disabilityPension"
select select "pension"
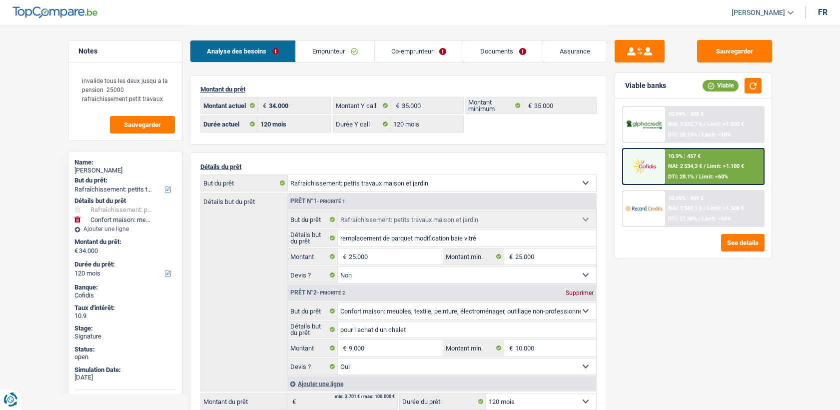
select select "solidaris"
select select "BE"
click at [308, 59] on link "Emprunteur" at bounding box center [335, 50] width 78 height 21
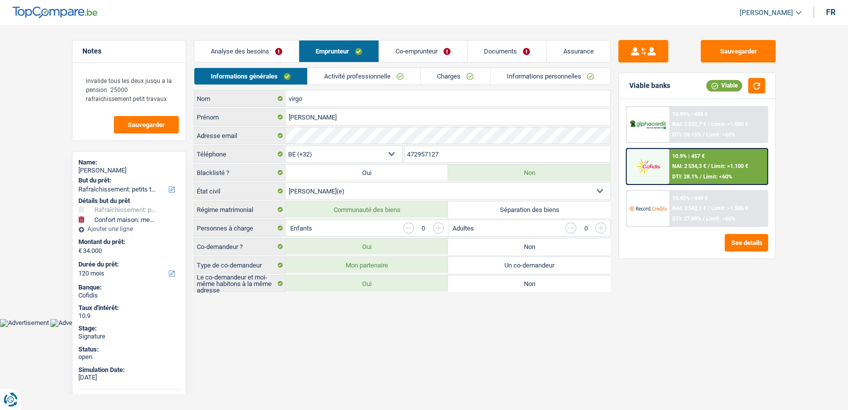
click at [320, 67] on li "Activité professionnelle" at bounding box center [363, 75] width 113 height 17
click at [325, 72] on link "Activité professionnelle" at bounding box center [364, 76] width 112 height 16
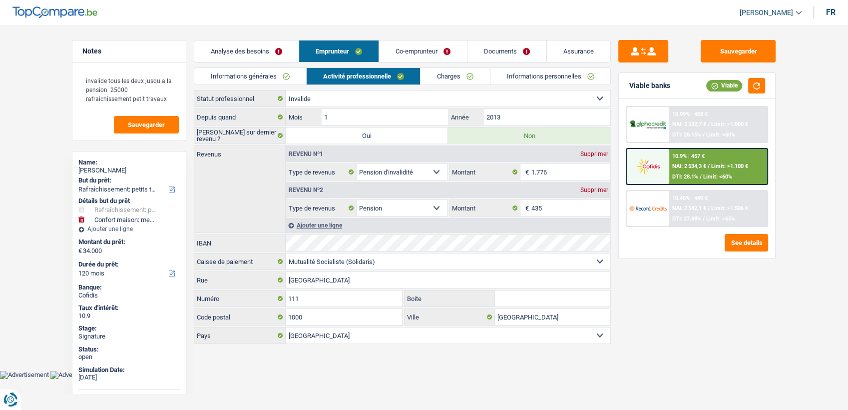
click at [392, 50] on link "Co-emprunteur" at bounding box center [423, 50] width 88 height 21
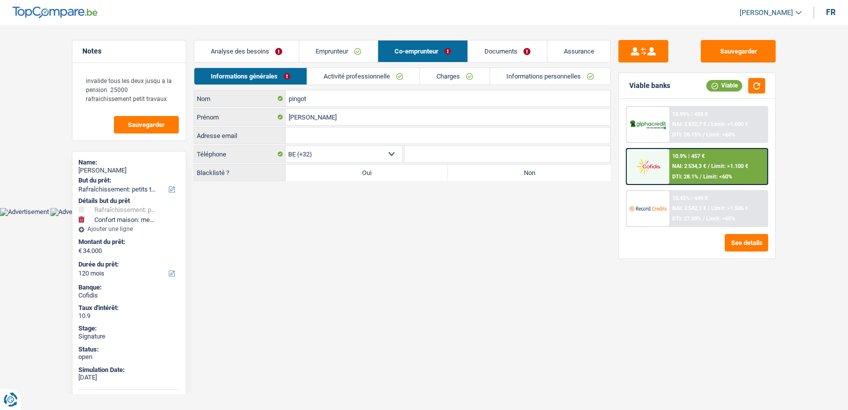
click at [392, 74] on link "Activité professionnelle" at bounding box center [363, 76] width 112 height 16
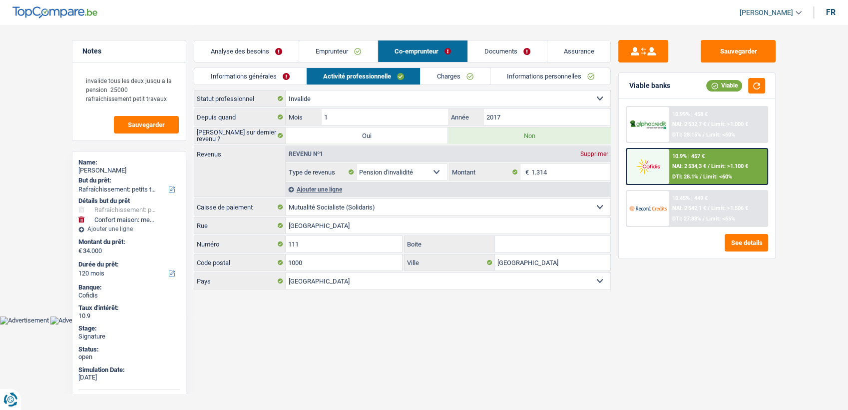
click at [462, 75] on link "Charges" at bounding box center [455, 76] width 69 height 16
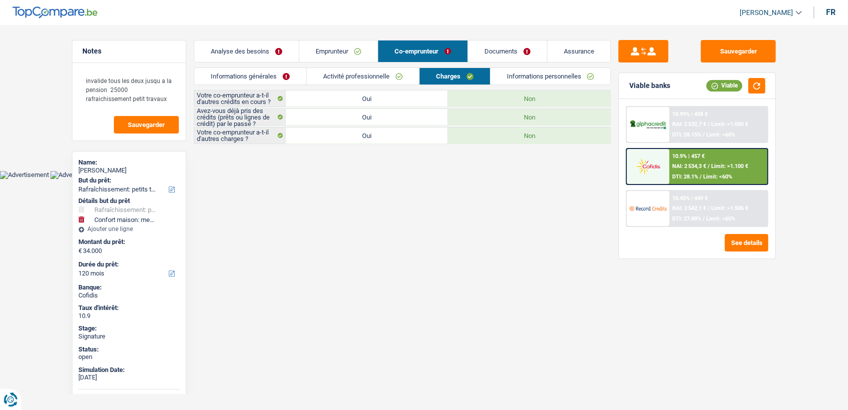
click at [345, 38] on div "Analyse des besoins Emprunteur Co-emprunteur Documents Assurance" at bounding box center [402, 46] width 417 height 42
click at [346, 48] on link "Emprunteur" at bounding box center [338, 50] width 78 height 21
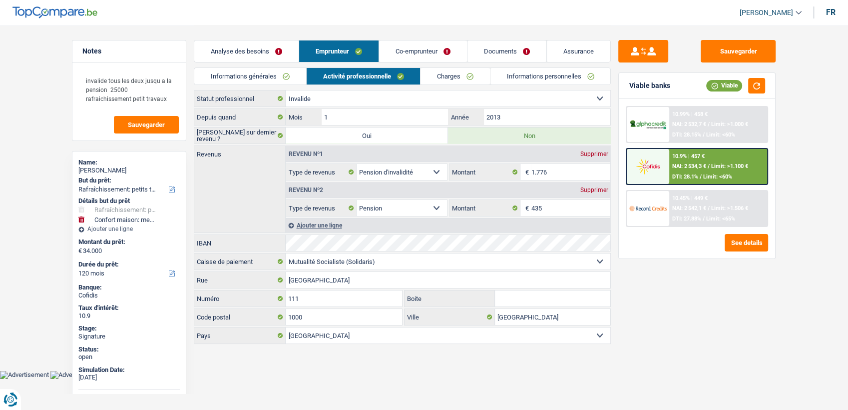
click at [410, 52] on link "Co-emprunteur" at bounding box center [423, 50] width 88 height 21
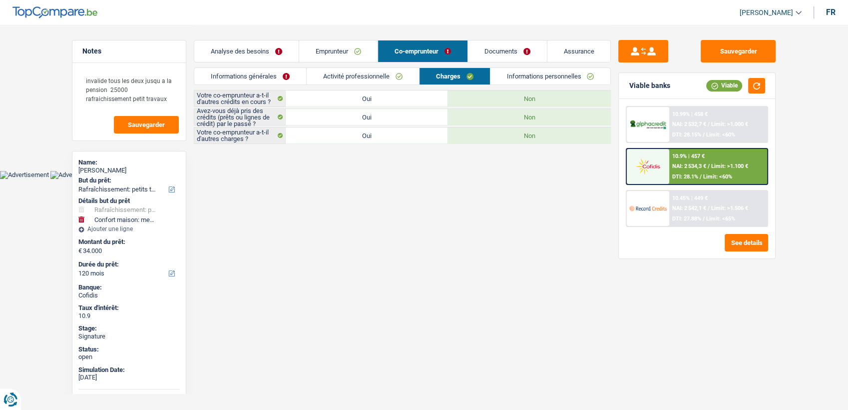
click at [370, 97] on label "Oui" at bounding box center [367, 98] width 162 height 16
click at [370, 97] on input "Oui" at bounding box center [367, 98] width 162 height 16
radio input "true"
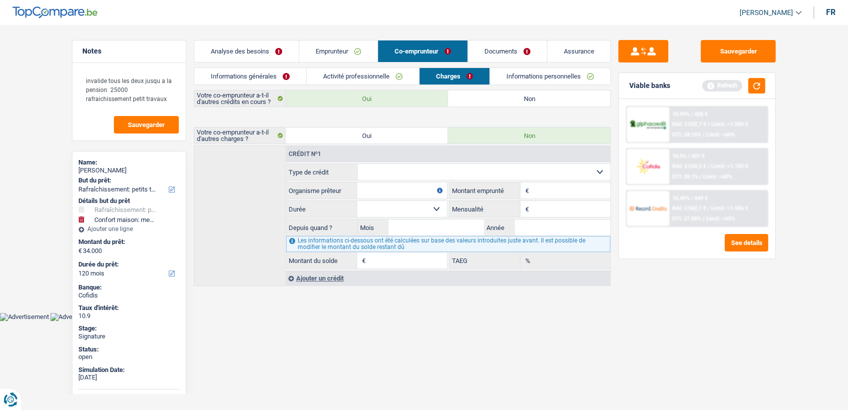
click at [368, 90] on label "Oui" at bounding box center [367, 98] width 162 height 16
click at [368, 90] on input "Oui" at bounding box center [367, 98] width 162 height 16
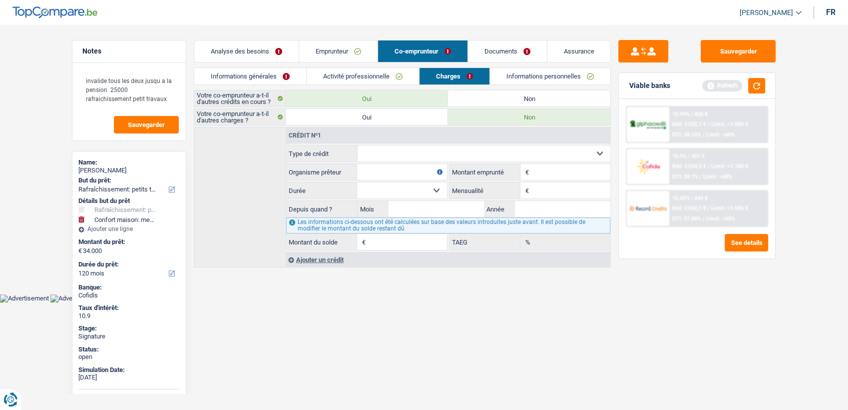
click at [528, 100] on label "Non" at bounding box center [529, 98] width 162 height 16
click at [528, 100] on input "Non" at bounding box center [529, 98] width 162 height 16
radio input "true"
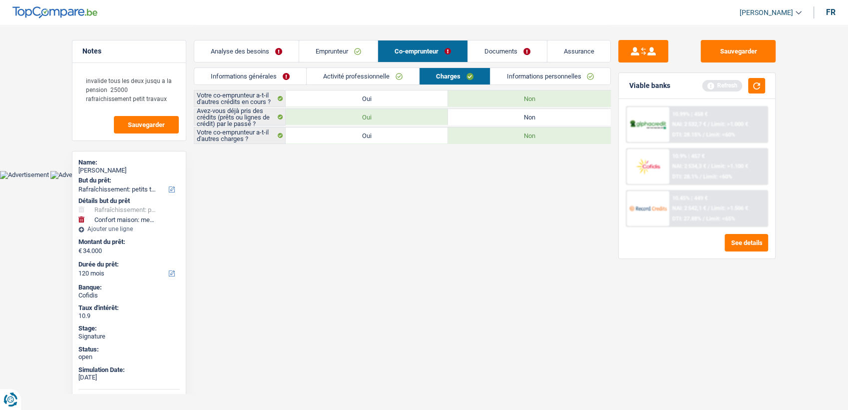
click at [405, 78] on link "Activité professionnelle" at bounding box center [363, 76] width 112 height 16
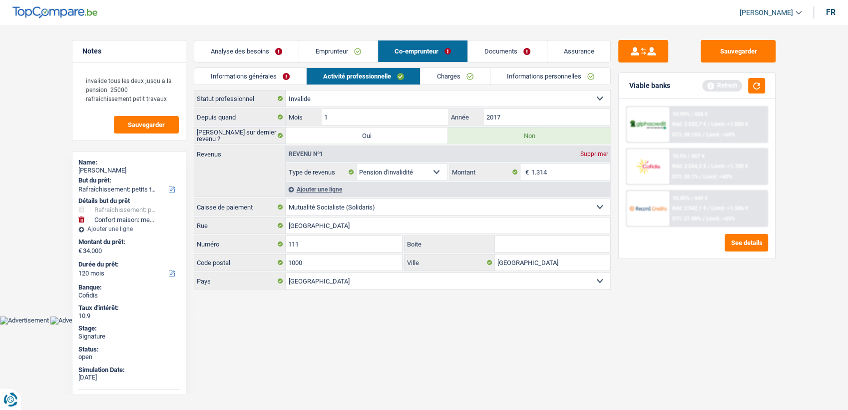
click at [352, 44] on link "Emprunteur" at bounding box center [338, 50] width 78 height 21
